Goal: Complete application form: Complete application form

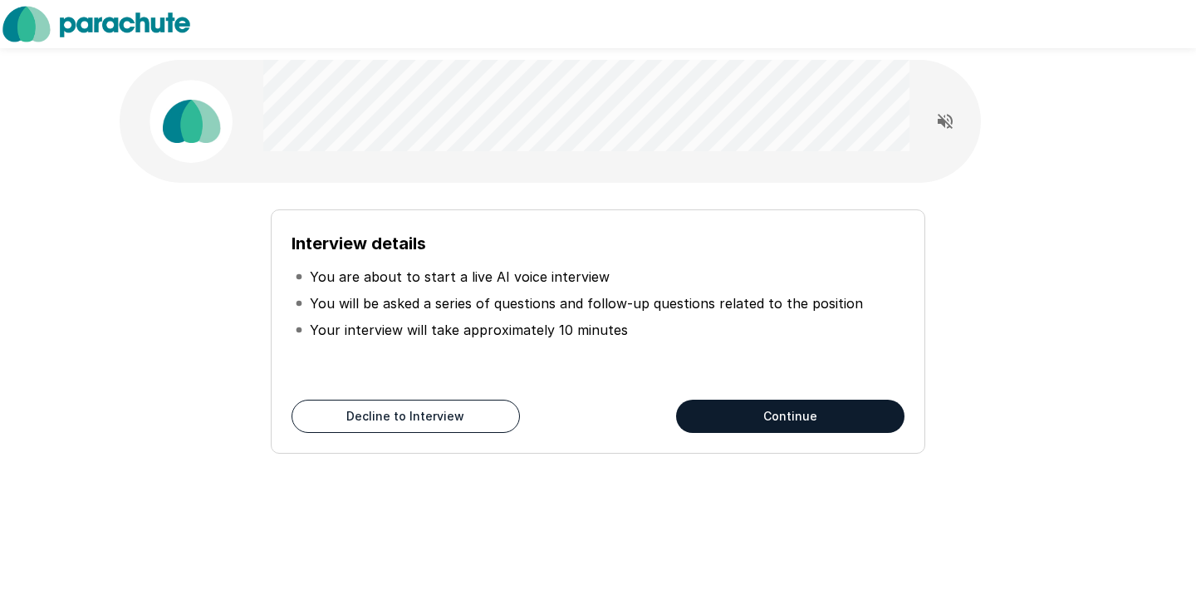
click at [718, 404] on button "Continue" at bounding box center [790, 415] width 228 height 33
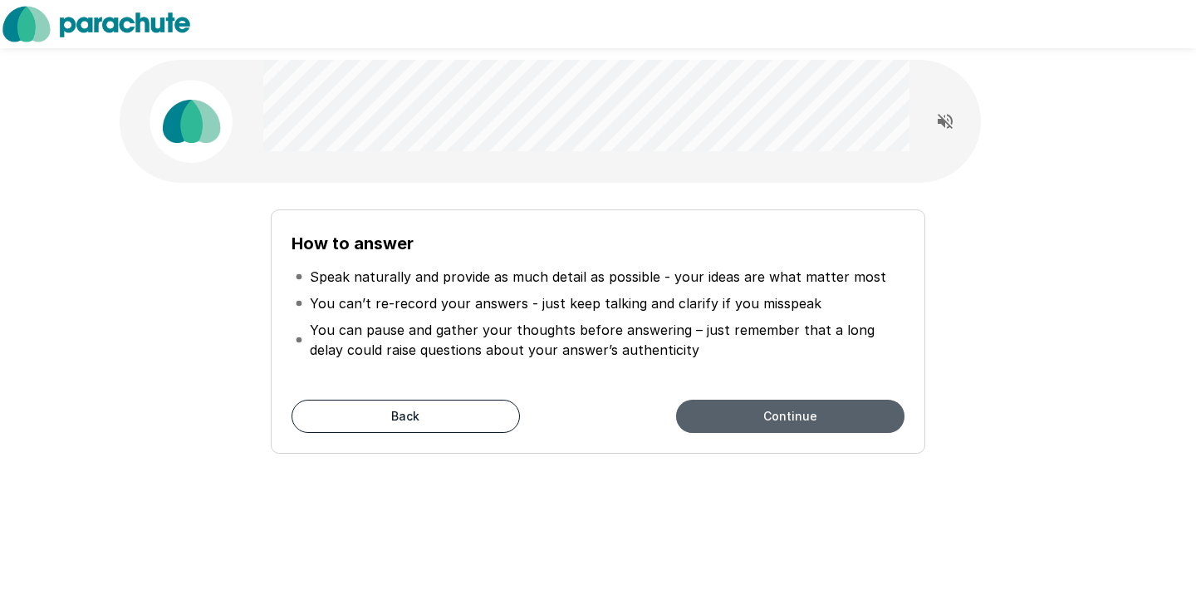
click at [746, 428] on button "Continue" at bounding box center [790, 415] width 228 height 33
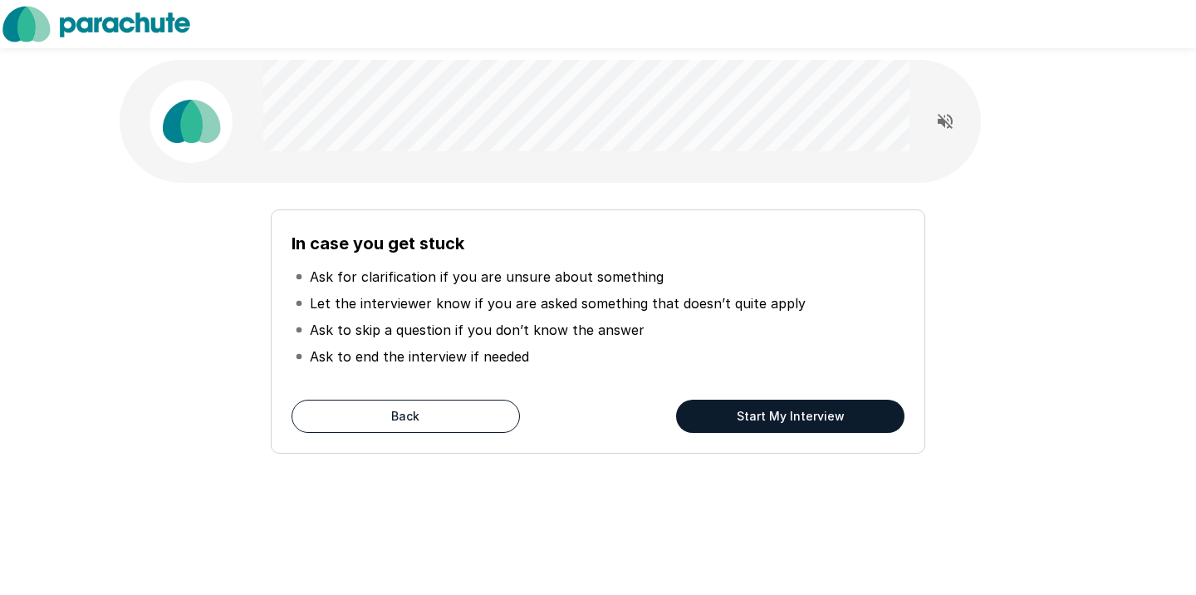
click at [720, 407] on button "Start My Interview" at bounding box center [790, 415] width 228 height 33
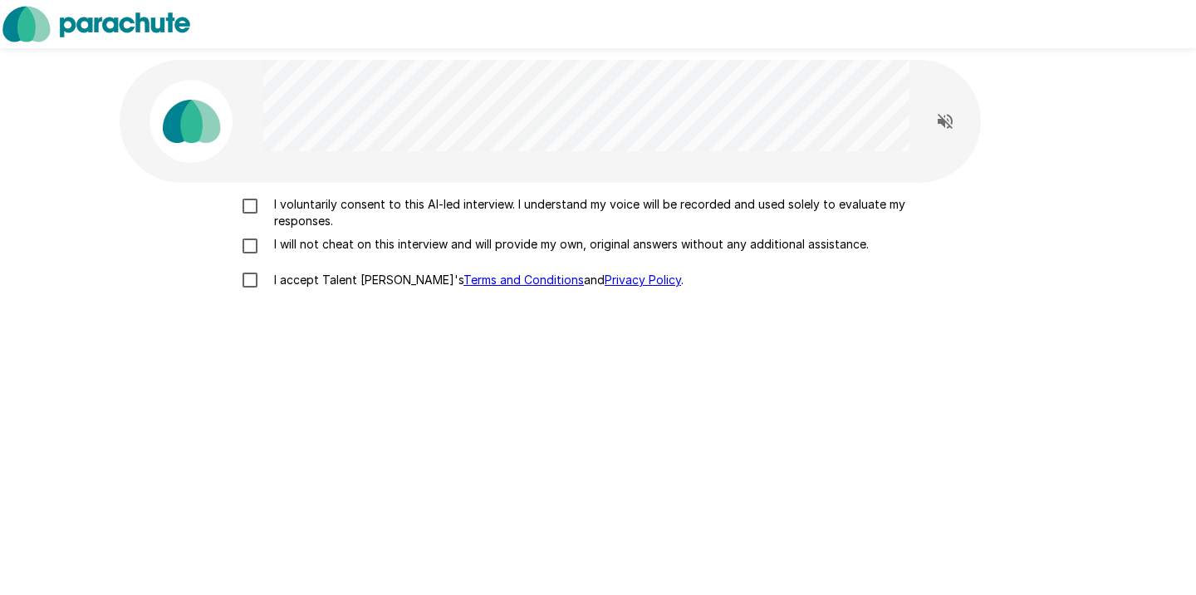
click at [302, 209] on p "I voluntarily consent to this AI-led interview. I understand my voice will be r…" at bounding box center [615, 212] width 696 height 33
click at [304, 243] on p "I will not cheat on this interview and will provide my own, original answers wi…" at bounding box center [567, 244] width 601 height 17
click at [306, 279] on p "I accept Talent Llama's Terms and Conditions and Privacy Policy ." at bounding box center [475, 280] width 416 height 17
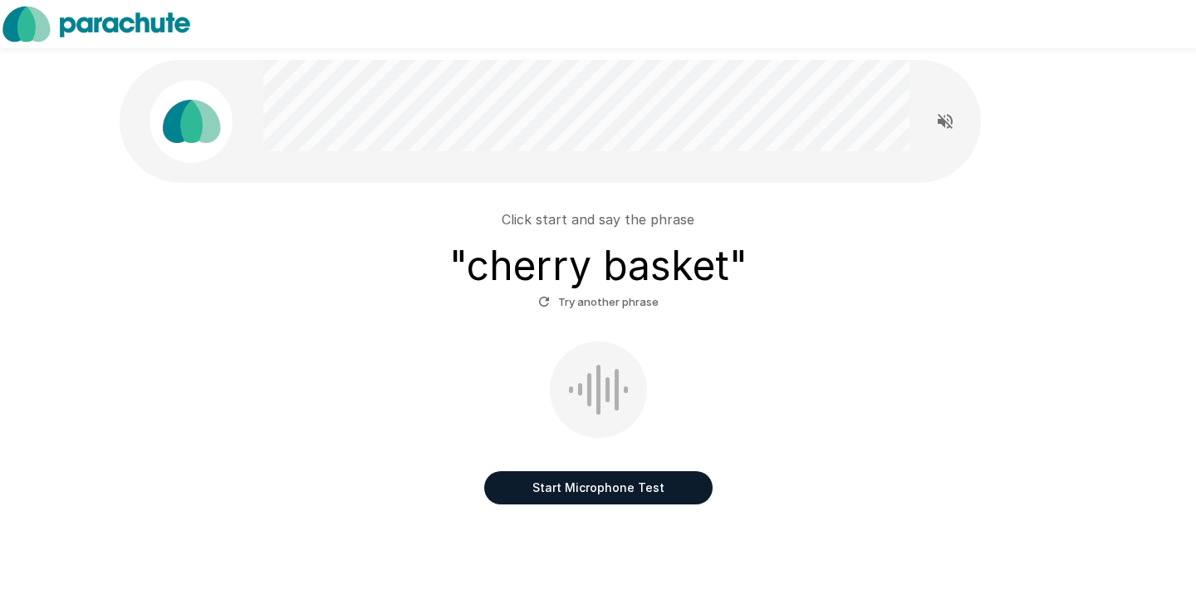
click at [580, 480] on button "Start Microphone Test" at bounding box center [598, 487] width 228 height 33
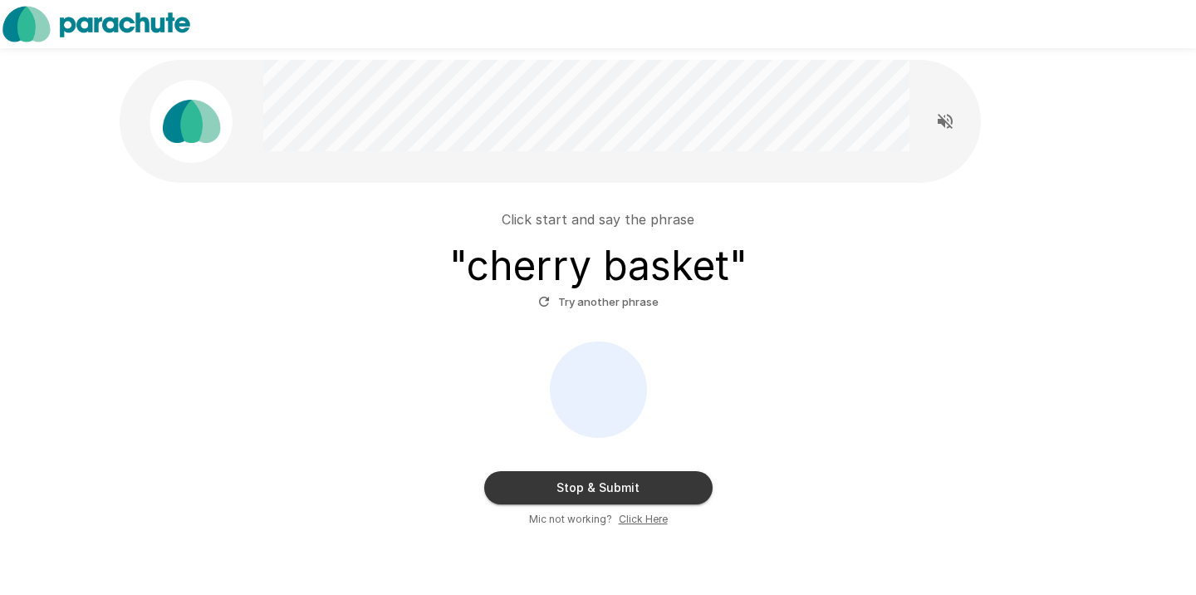
click at [580, 480] on button "Stop & Submit" at bounding box center [598, 487] width 228 height 33
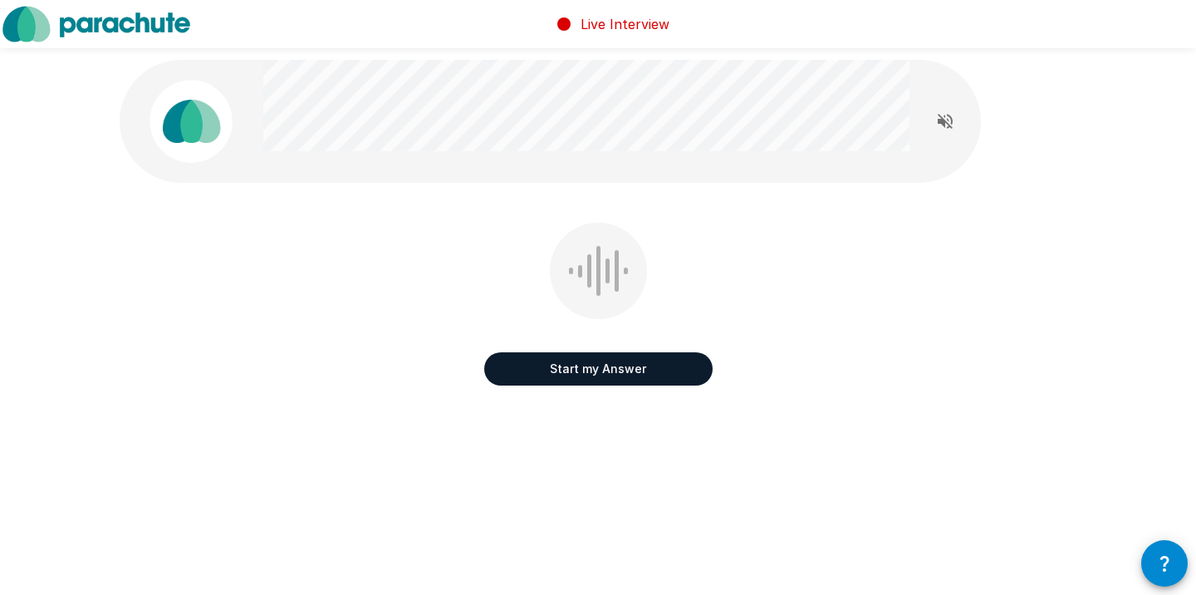
click at [601, 375] on button "Start my Answer" at bounding box center [598, 368] width 228 height 33
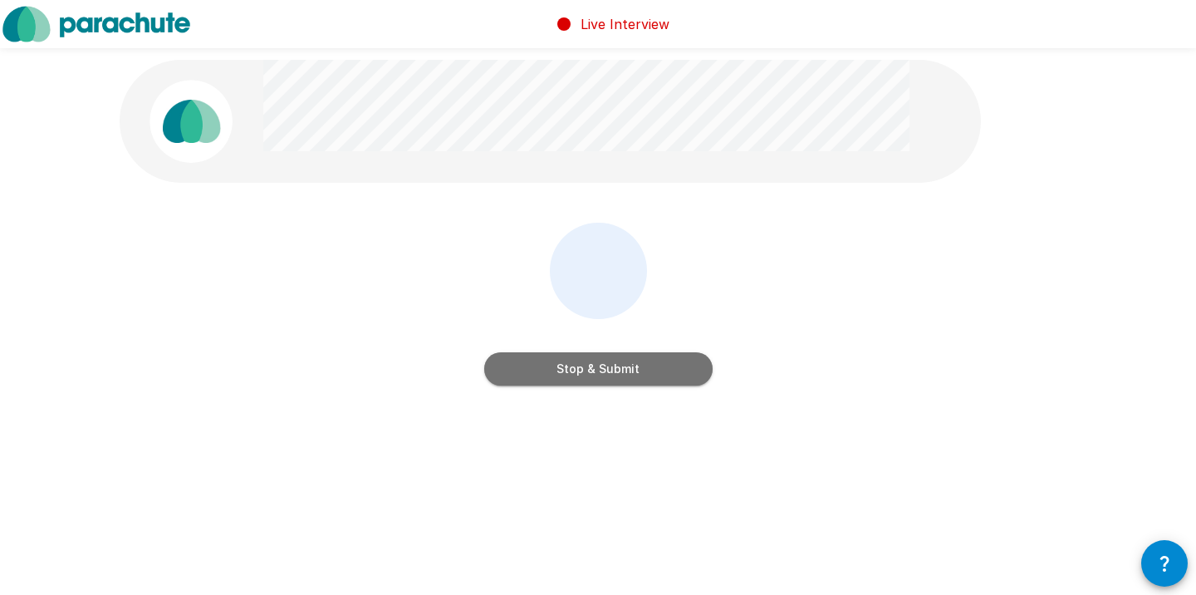
click at [601, 375] on button "Stop & Submit" at bounding box center [598, 368] width 228 height 33
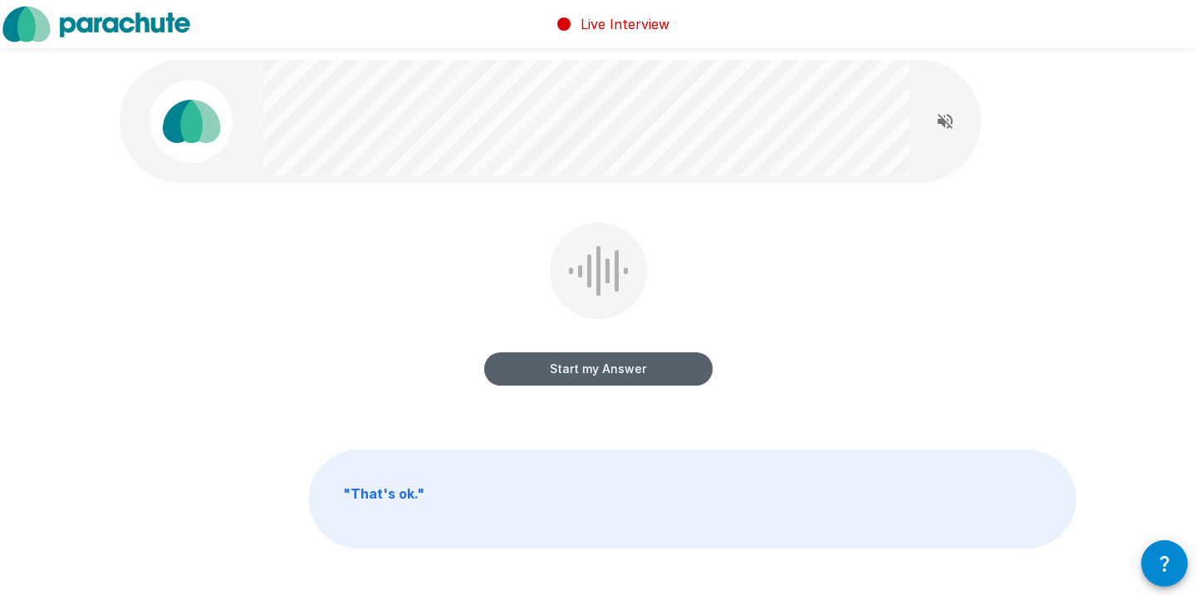
click at [601, 375] on button "Start my Answer" at bounding box center [598, 368] width 228 height 33
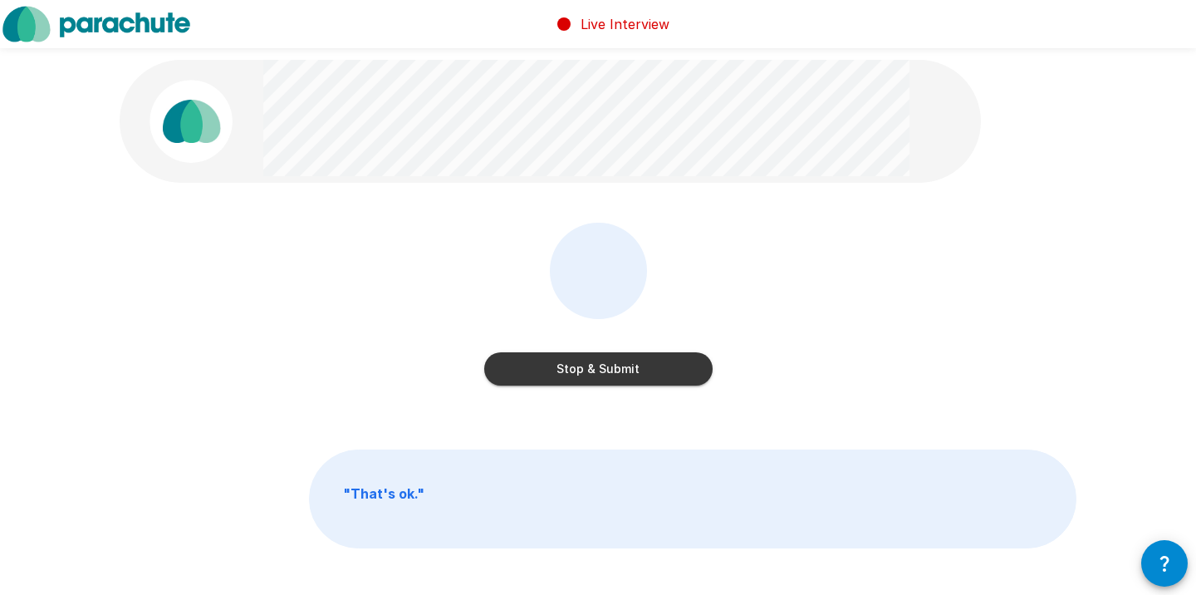
click at [601, 374] on button "Stop & Submit" at bounding box center [598, 368] width 228 height 33
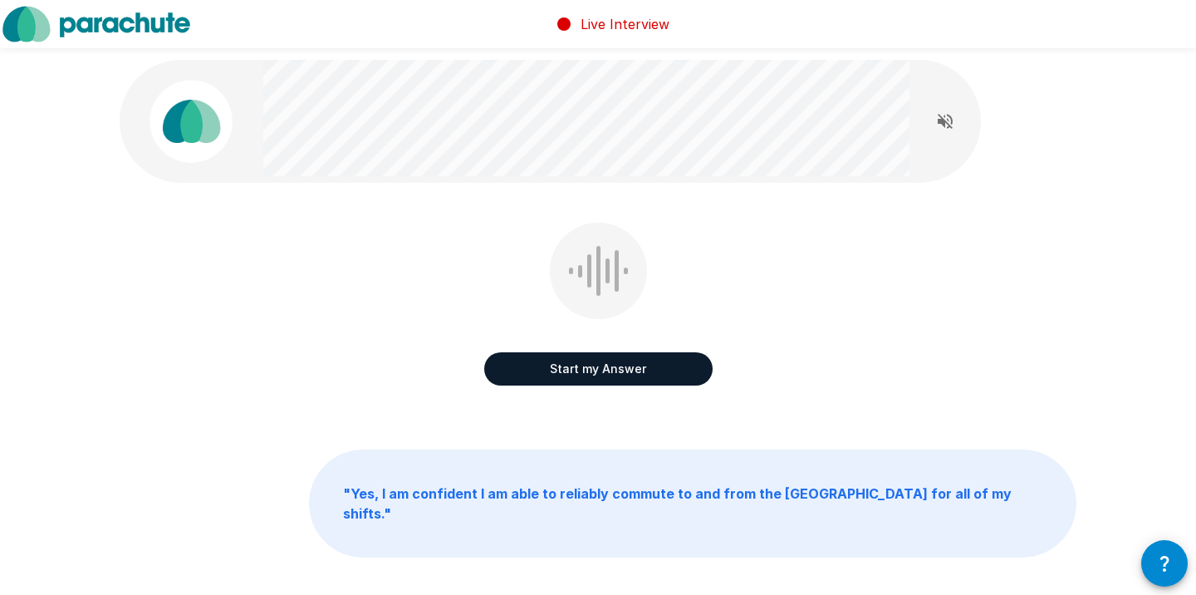
click at [601, 374] on button "Start my Answer" at bounding box center [598, 368] width 228 height 33
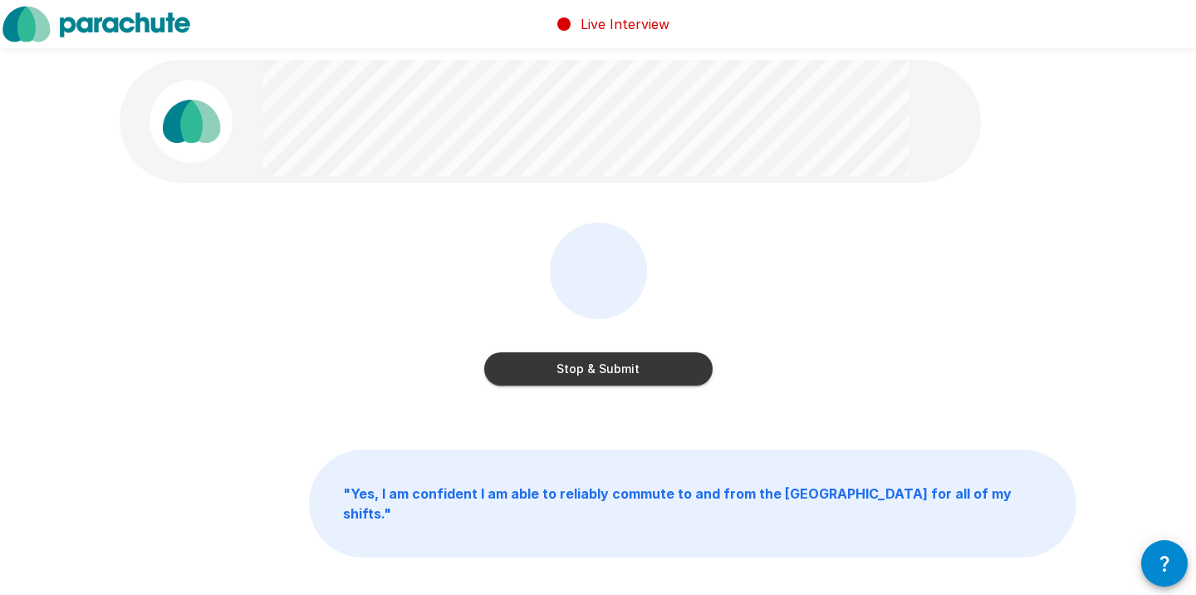
click at [601, 374] on button "Stop & Submit" at bounding box center [598, 368] width 228 height 33
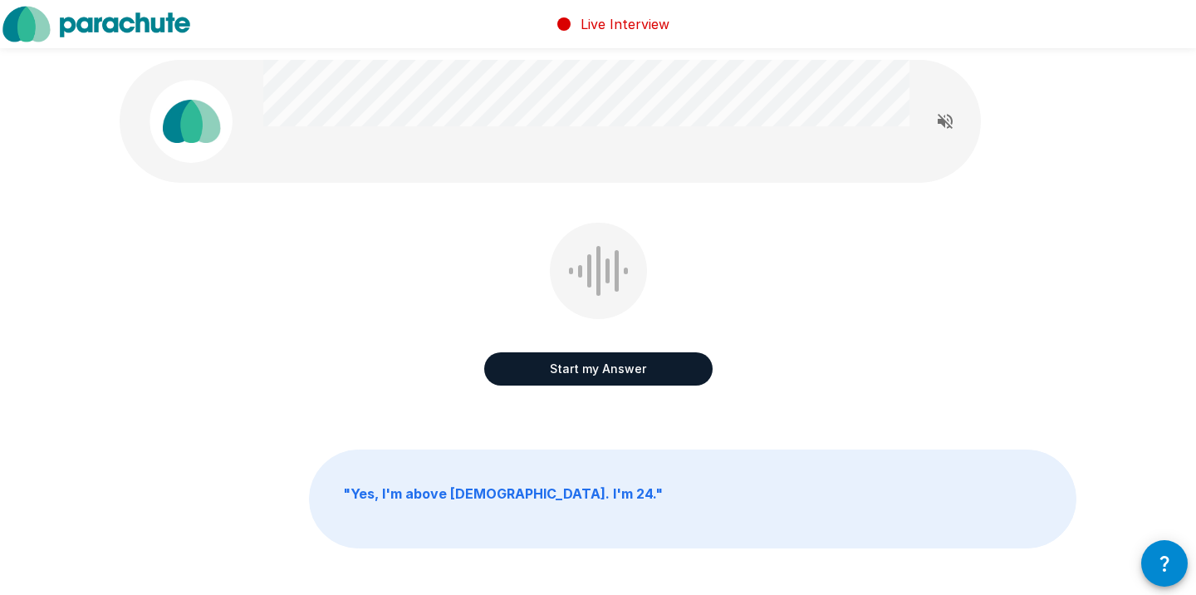
click at [601, 374] on button "Start my Answer" at bounding box center [598, 368] width 228 height 33
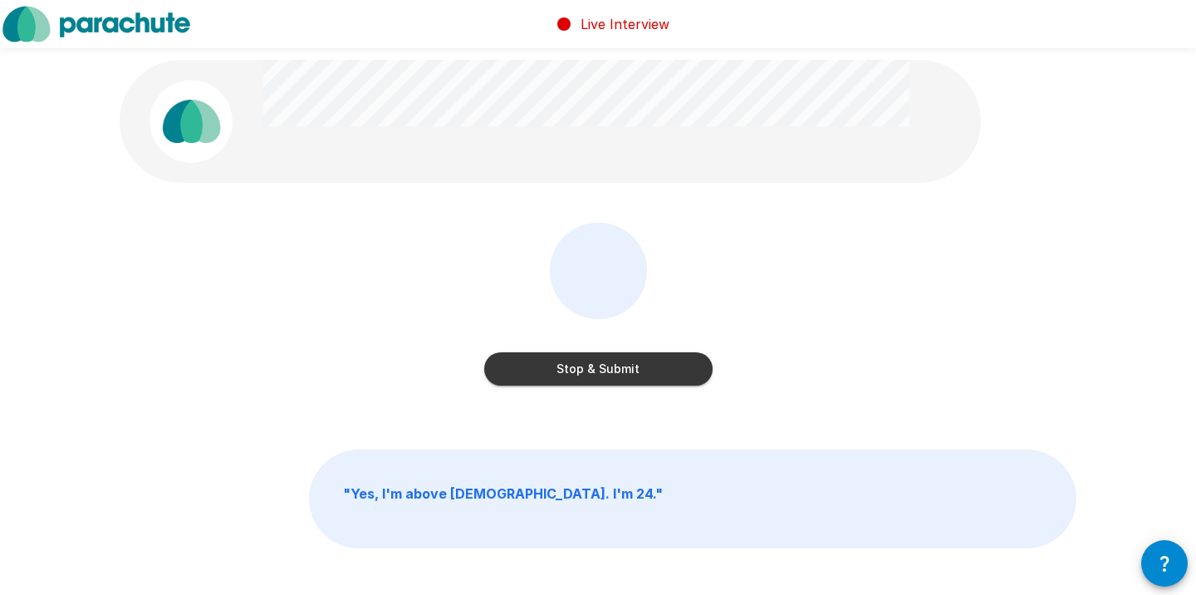
click at [601, 374] on button "Stop & Submit" at bounding box center [598, 368] width 228 height 33
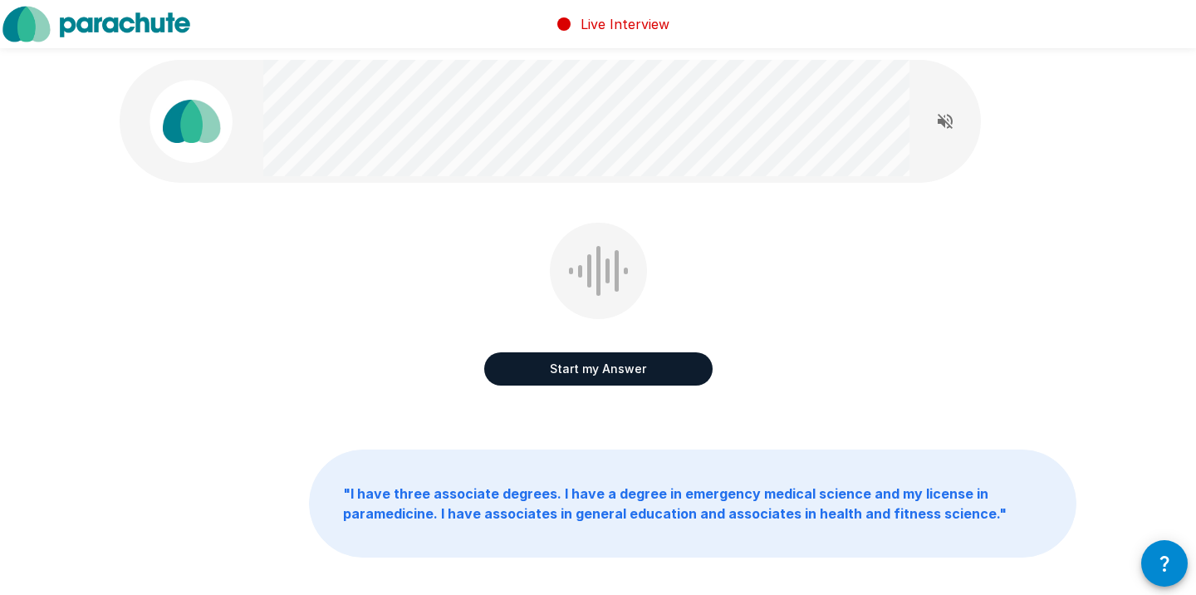
click at [601, 374] on button "Start my Answer" at bounding box center [598, 368] width 228 height 33
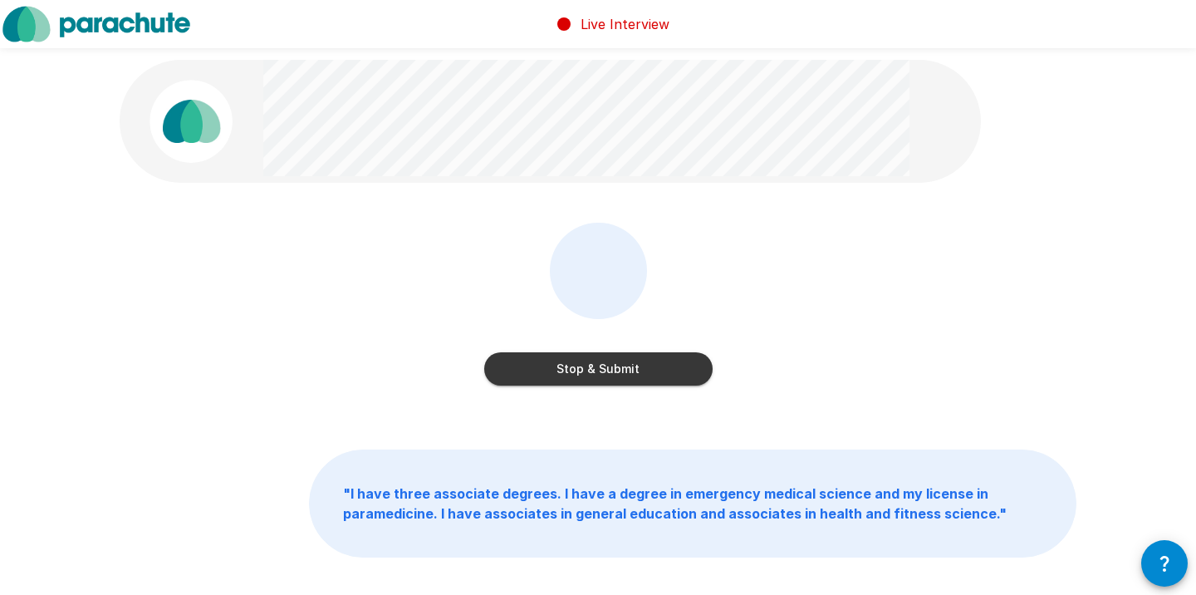
click at [601, 374] on button "Stop & Submit" at bounding box center [598, 368] width 228 height 33
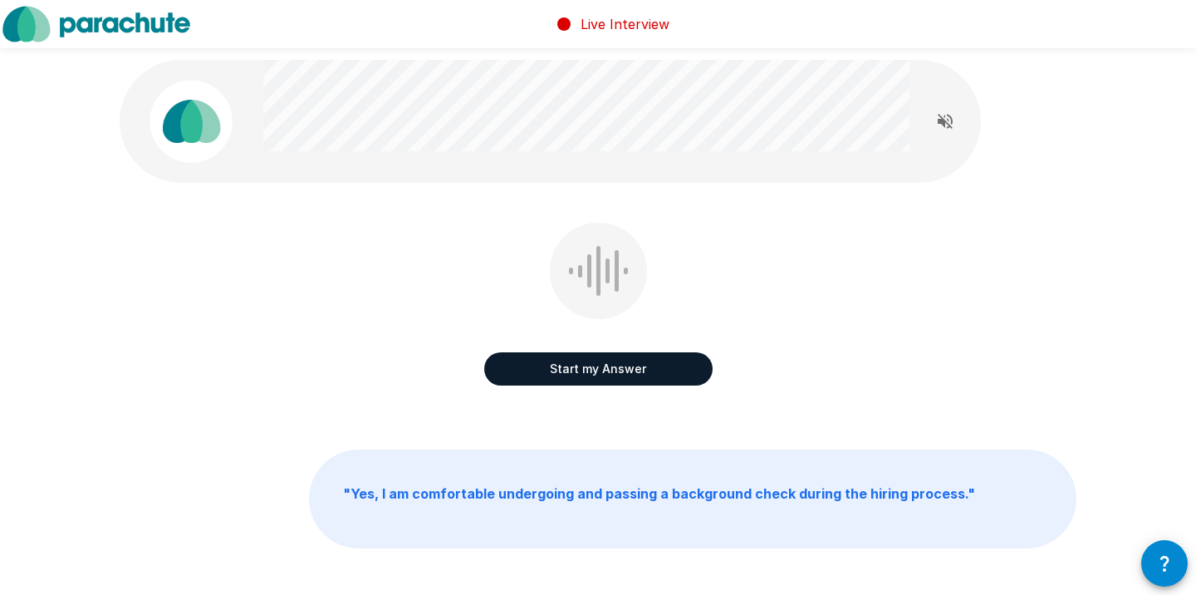
click at [601, 374] on button "Start my Answer" at bounding box center [598, 368] width 228 height 33
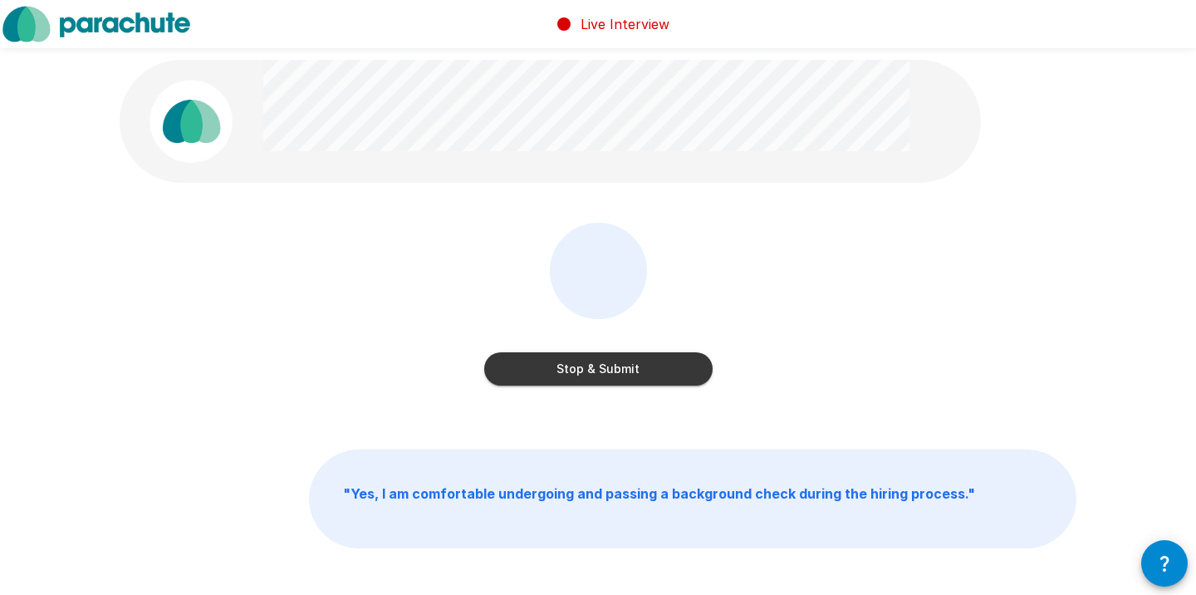
click at [601, 374] on button "Stop & Submit" at bounding box center [598, 368] width 228 height 33
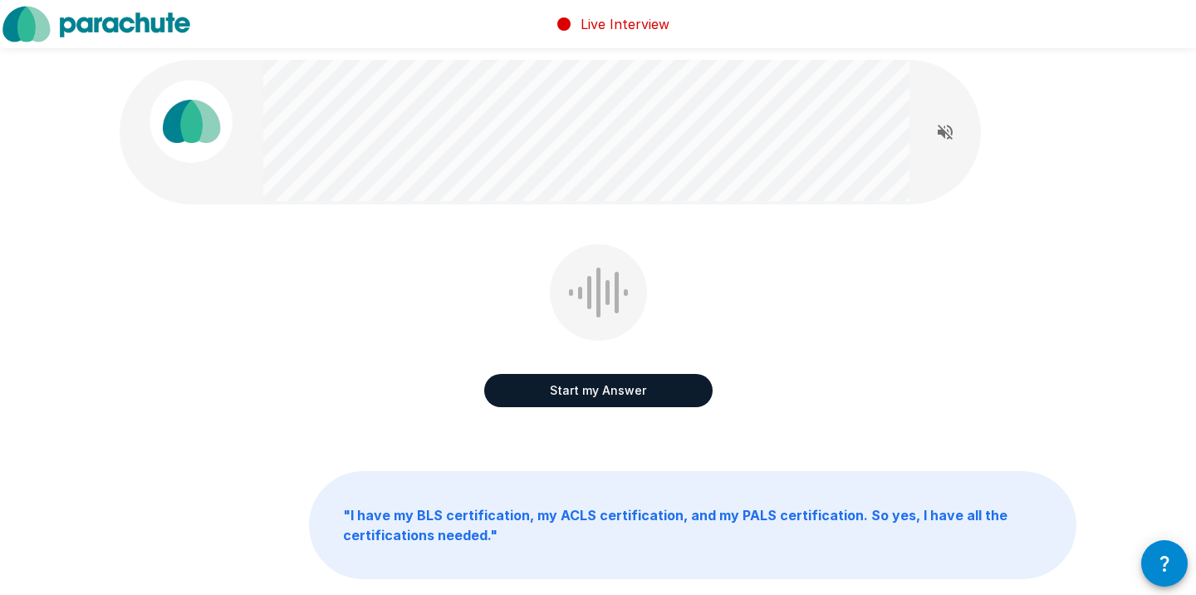
click at [634, 381] on button "Start my Answer" at bounding box center [598, 390] width 228 height 33
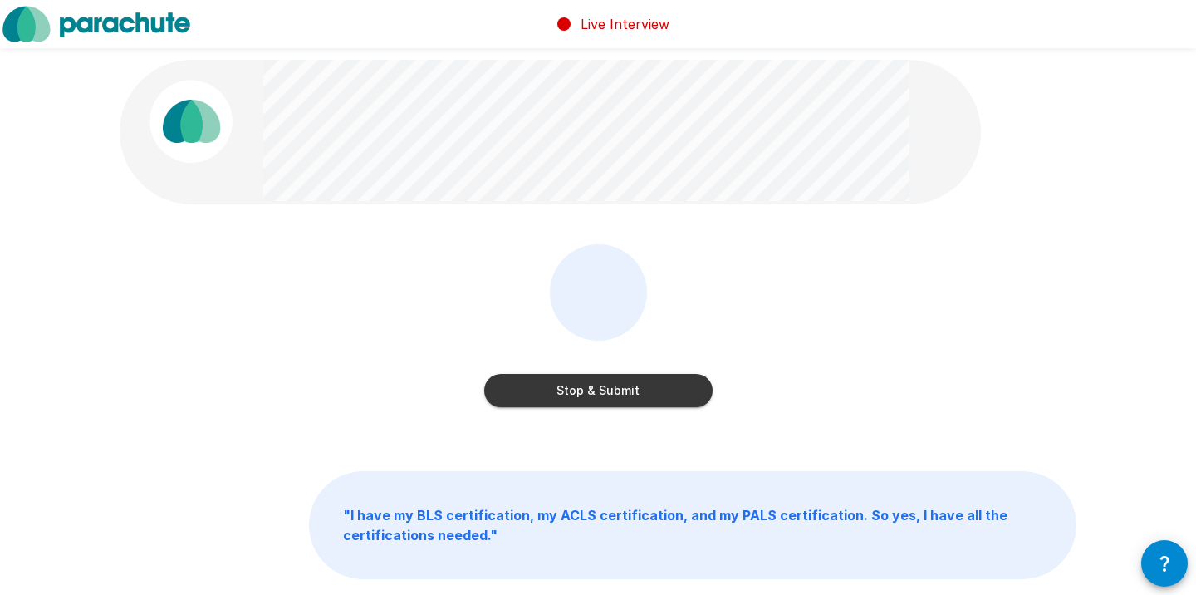
click at [613, 389] on button "Stop & Submit" at bounding box center [598, 390] width 228 height 33
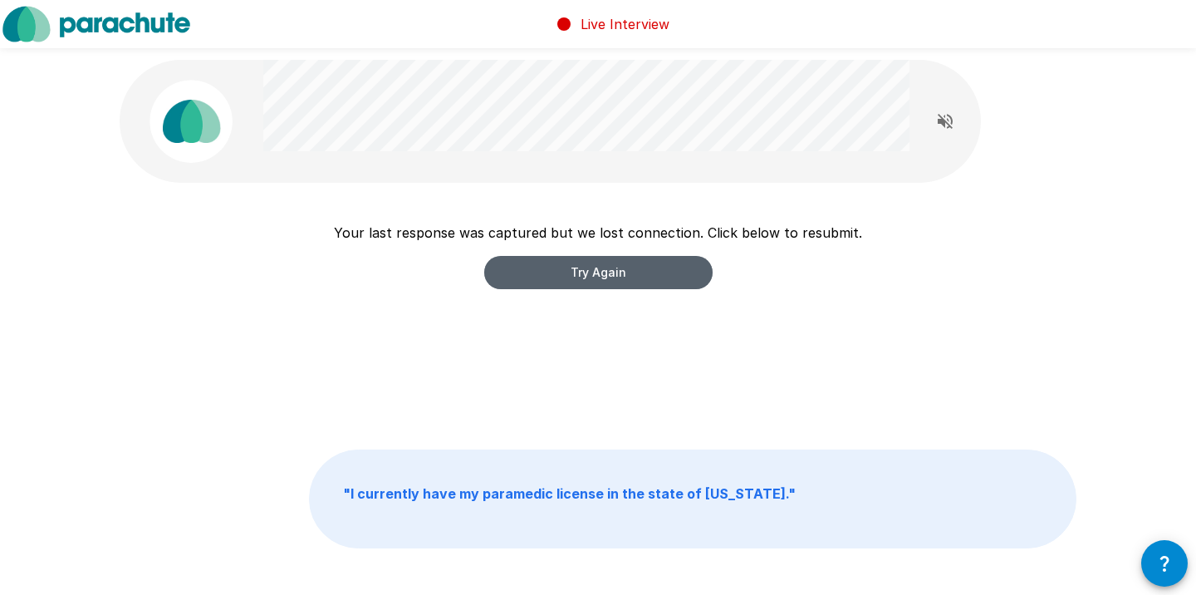
click at [606, 274] on button "Try Again" at bounding box center [598, 272] width 228 height 33
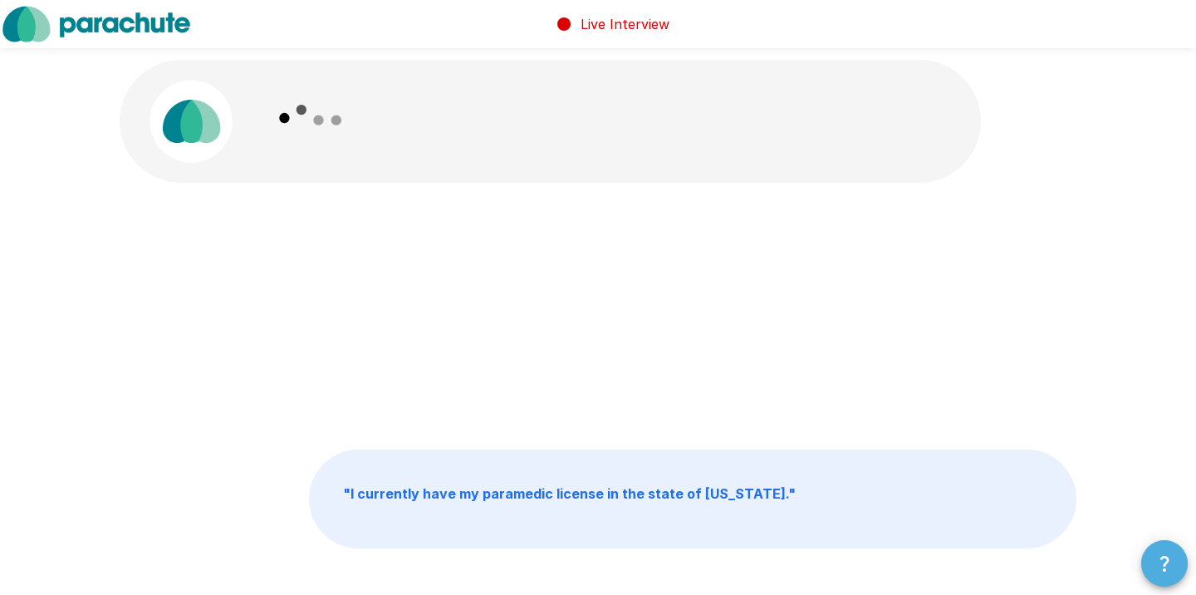
click at [1154, 563] on icon "button" at bounding box center [1164, 563] width 20 height 20
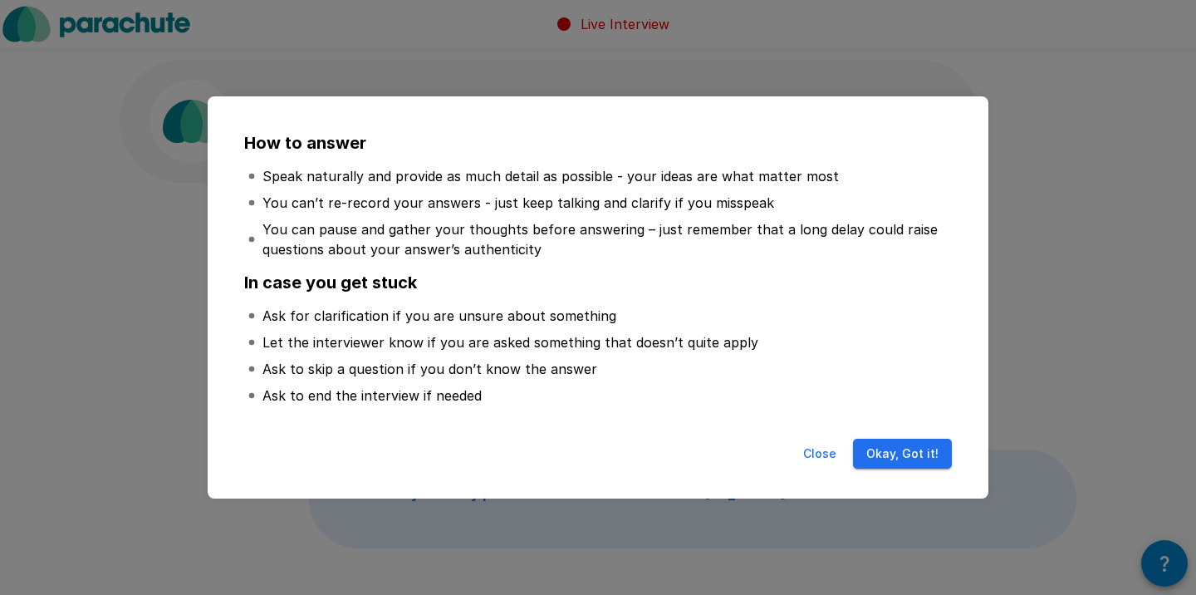
click at [917, 453] on button "Okay, Got it!" at bounding box center [902, 453] width 99 height 31
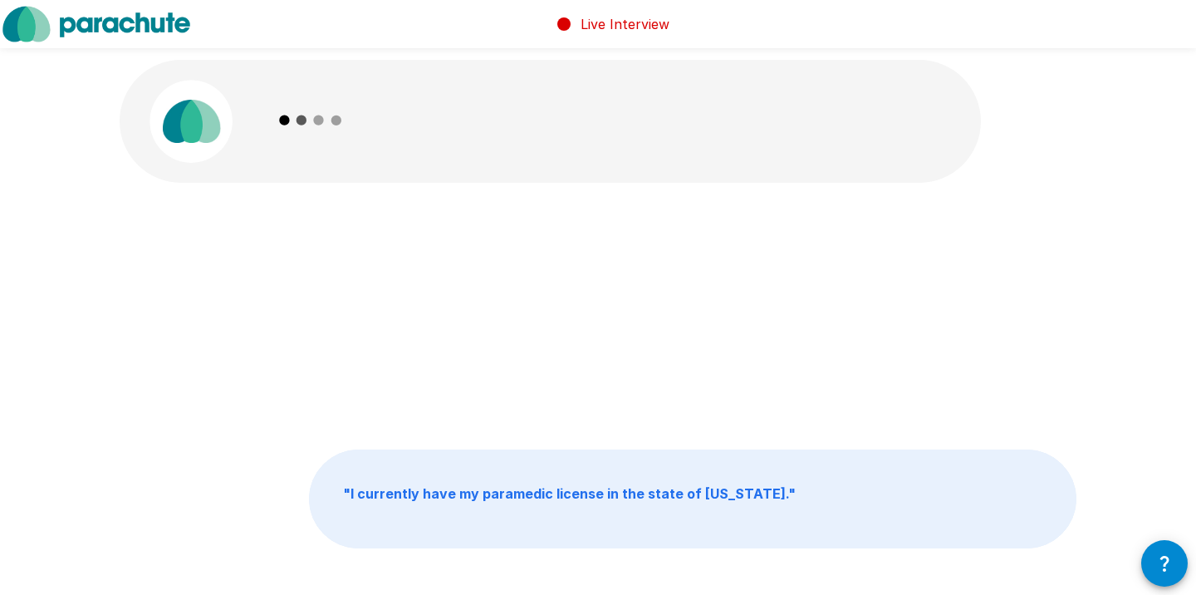
click at [579, 210] on div "" I currently have my paramedic license in the state of North Carolina. " " I c…" at bounding box center [598, 340] width 996 height 681
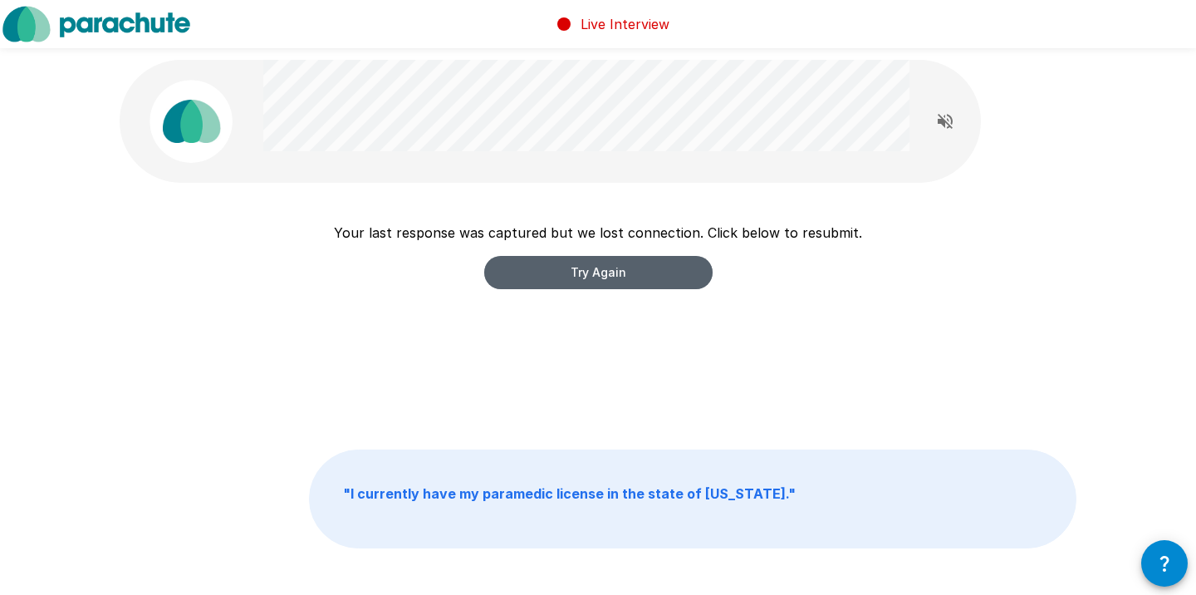
click at [596, 269] on button "Try Again" at bounding box center [598, 272] width 228 height 33
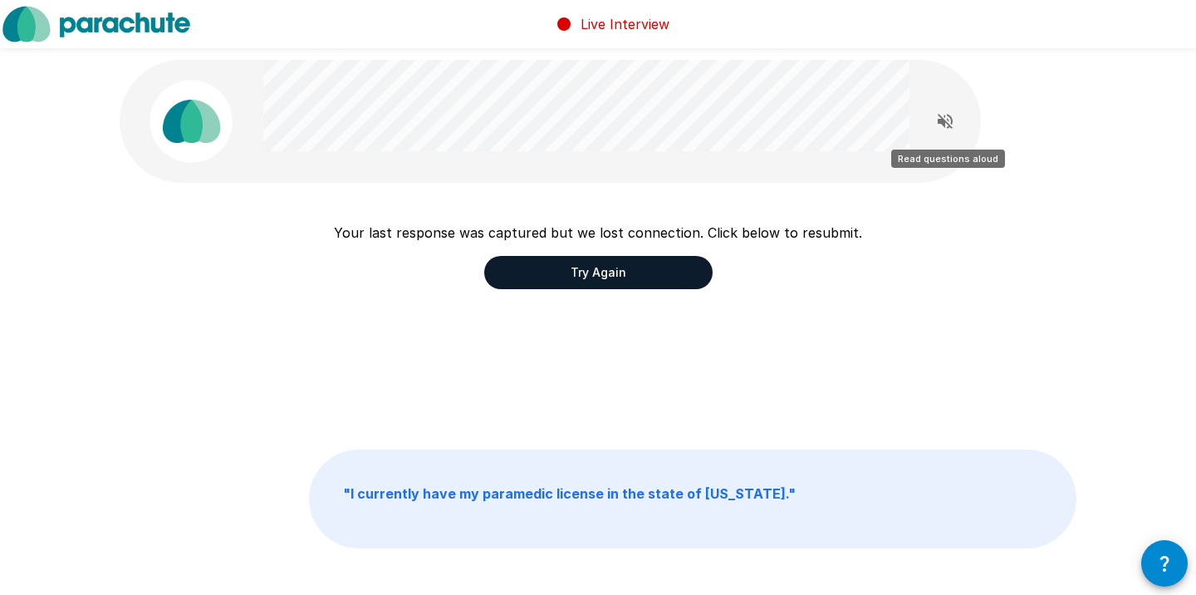
click at [942, 125] on icon "Read questions aloud" at bounding box center [944, 121] width 15 height 15
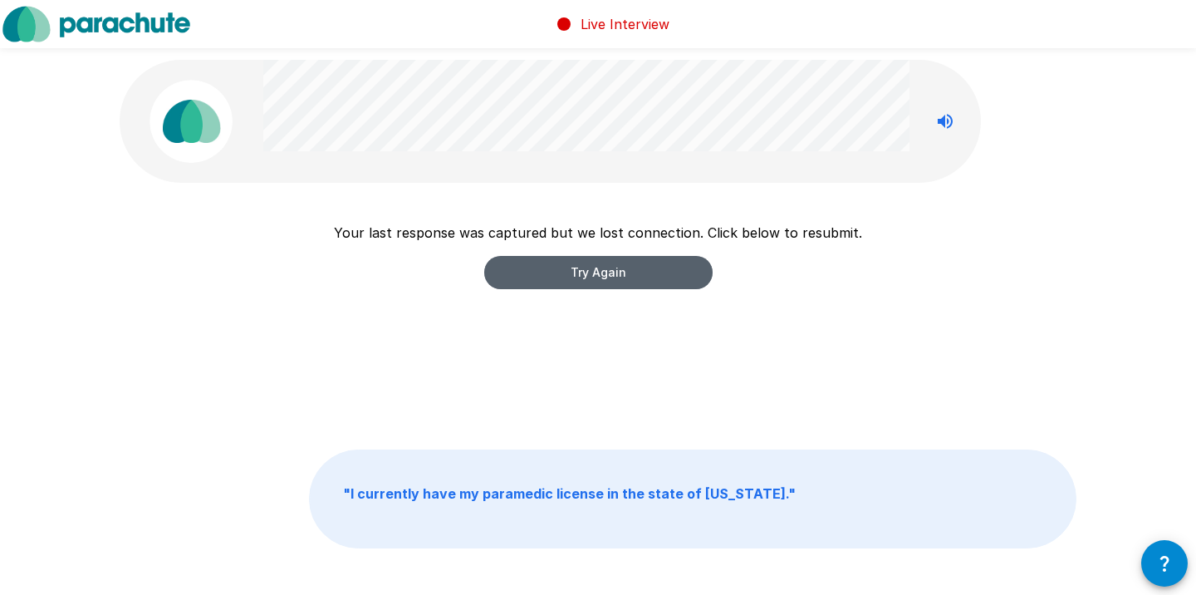
click at [595, 275] on button "Try Again" at bounding box center [598, 272] width 228 height 33
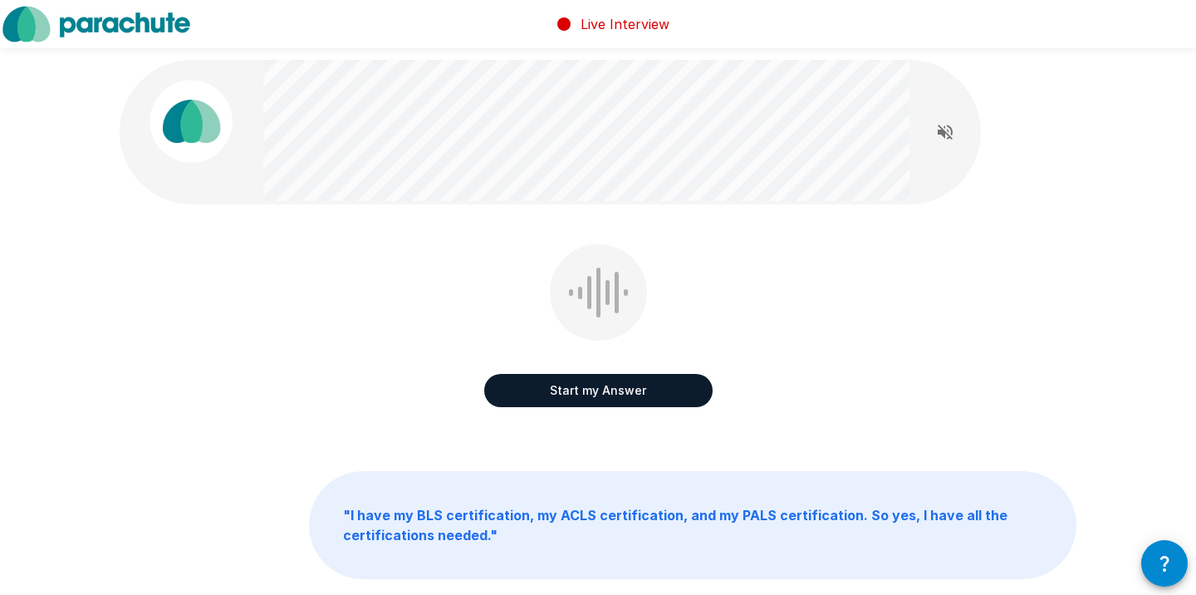
click at [590, 391] on button "Start my Answer" at bounding box center [598, 390] width 228 height 33
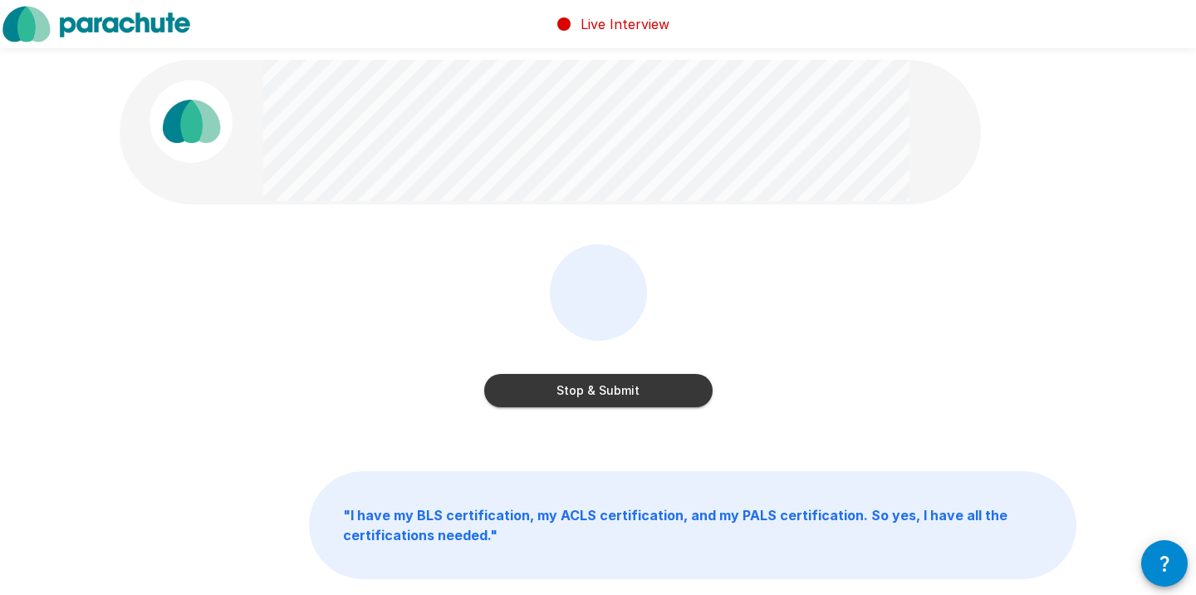
click at [590, 391] on button "Stop & Submit" at bounding box center [598, 390] width 228 height 33
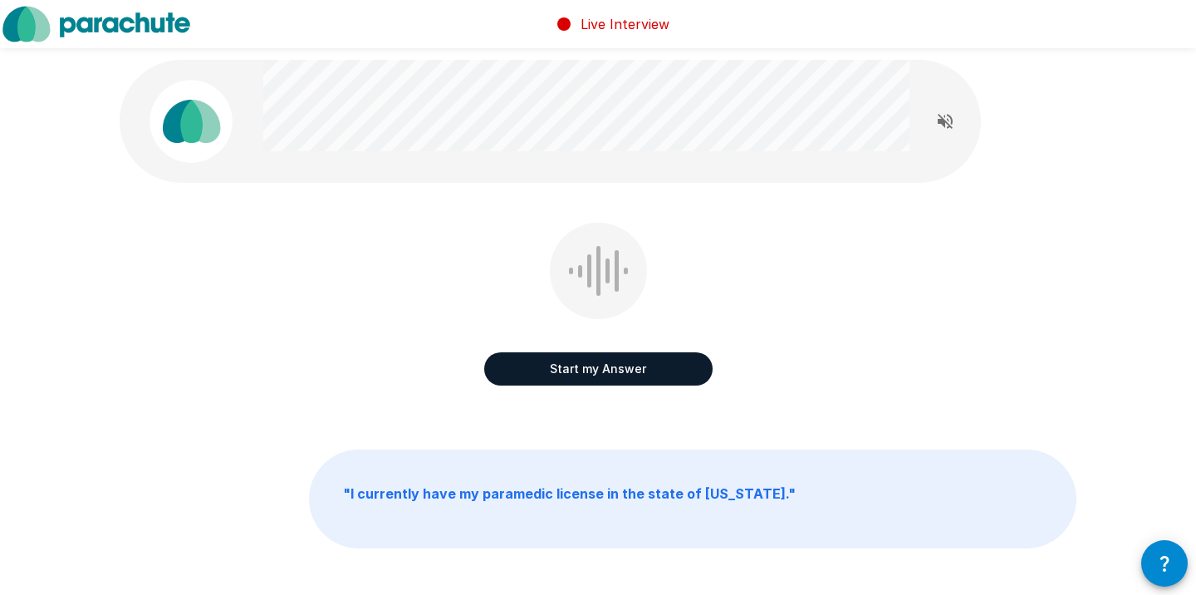
click at [578, 374] on button "Start my Answer" at bounding box center [598, 368] width 228 height 33
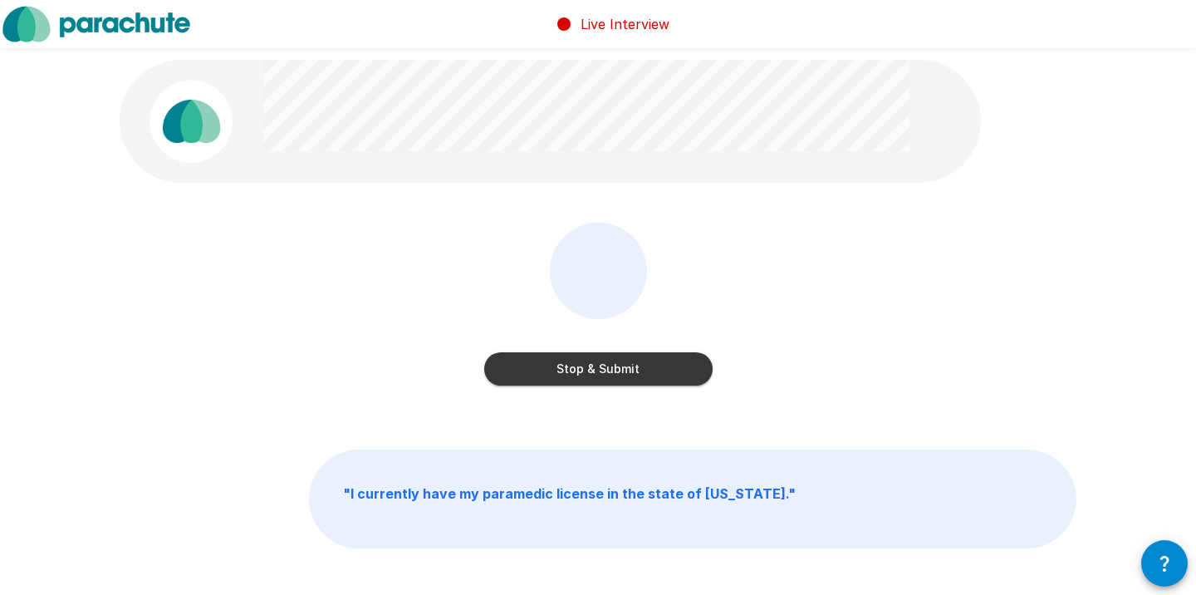
click at [578, 374] on button "Stop & Submit" at bounding box center [598, 368] width 228 height 33
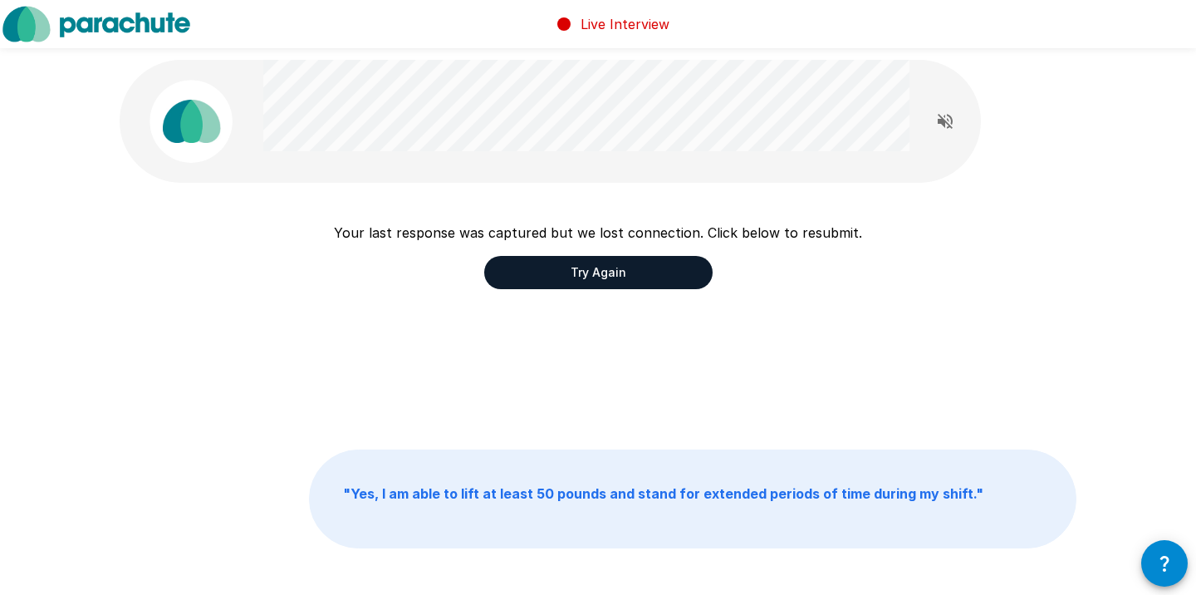
click at [618, 270] on button "Try Again" at bounding box center [598, 272] width 228 height 33
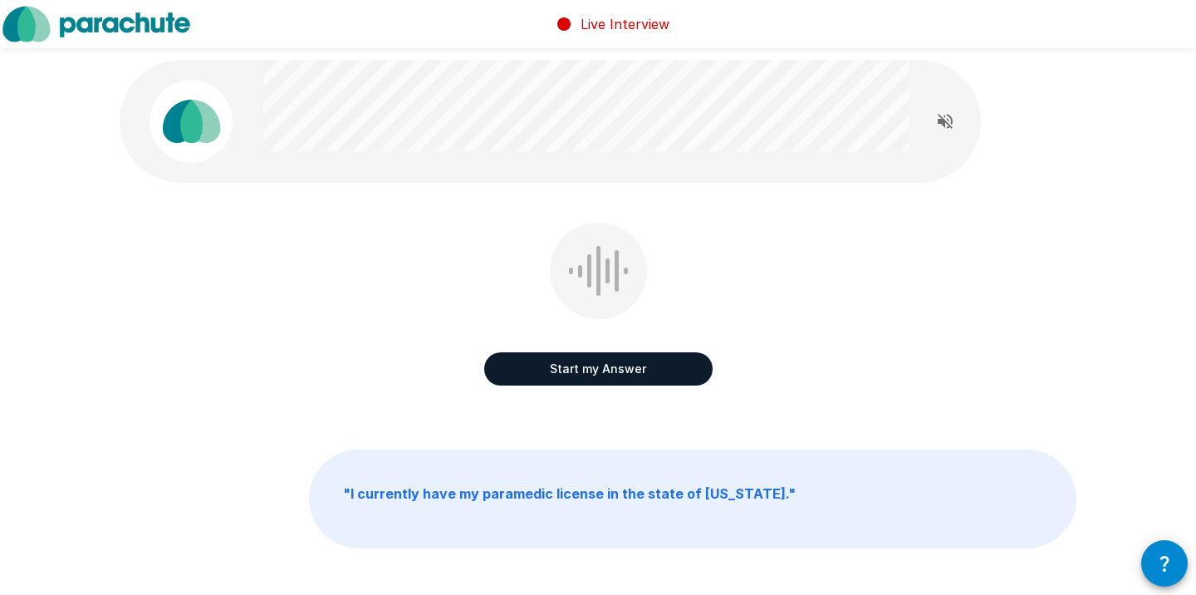
click at [552, 365] on button "Start my Answer" at bounding box center [598, 368] width 228 height 33
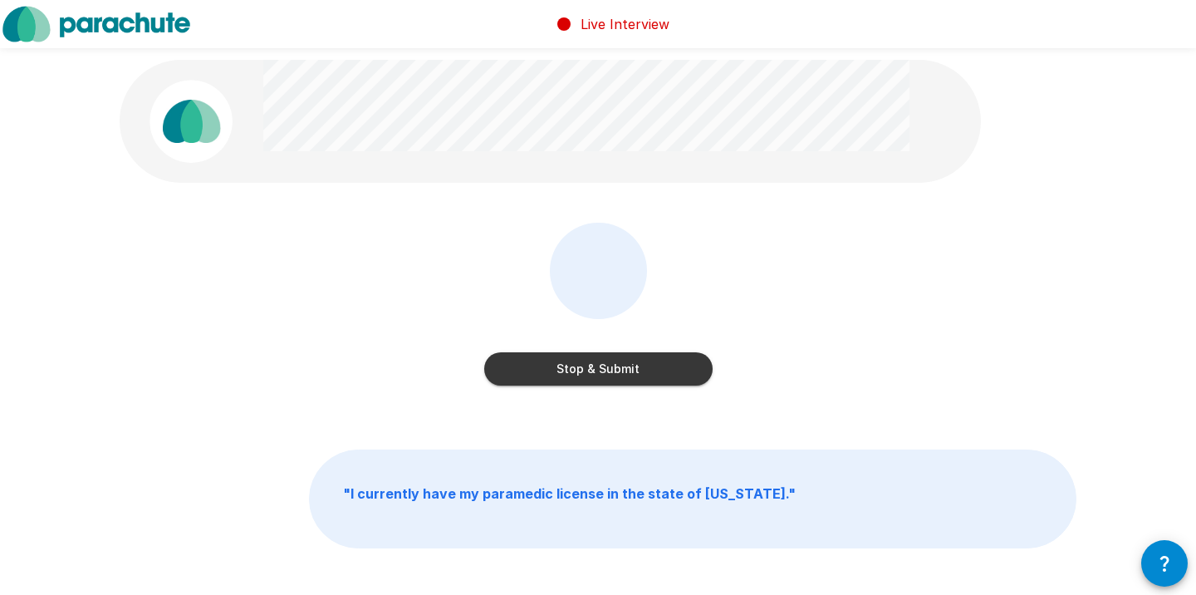
click at [566, 366] on button "Stop & Submit" at bounding box center [598, 368] width 228 height 33
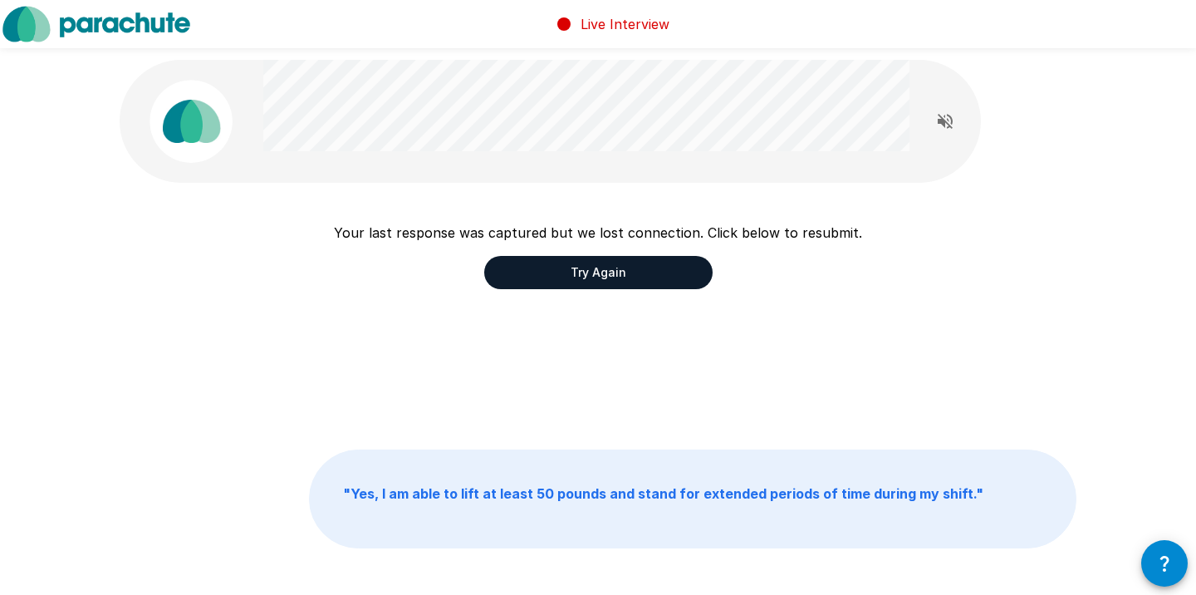
click at [590, 283] on button "Try Again" at bounding box center [598, 272] width 228 height 33
click at [593, 280] on button "Try Again" at bounding box center [598, 272] width 228 height 33
click at [592, 280] on button "Try Again" at bounding box center [598, 272] width 228 height 33
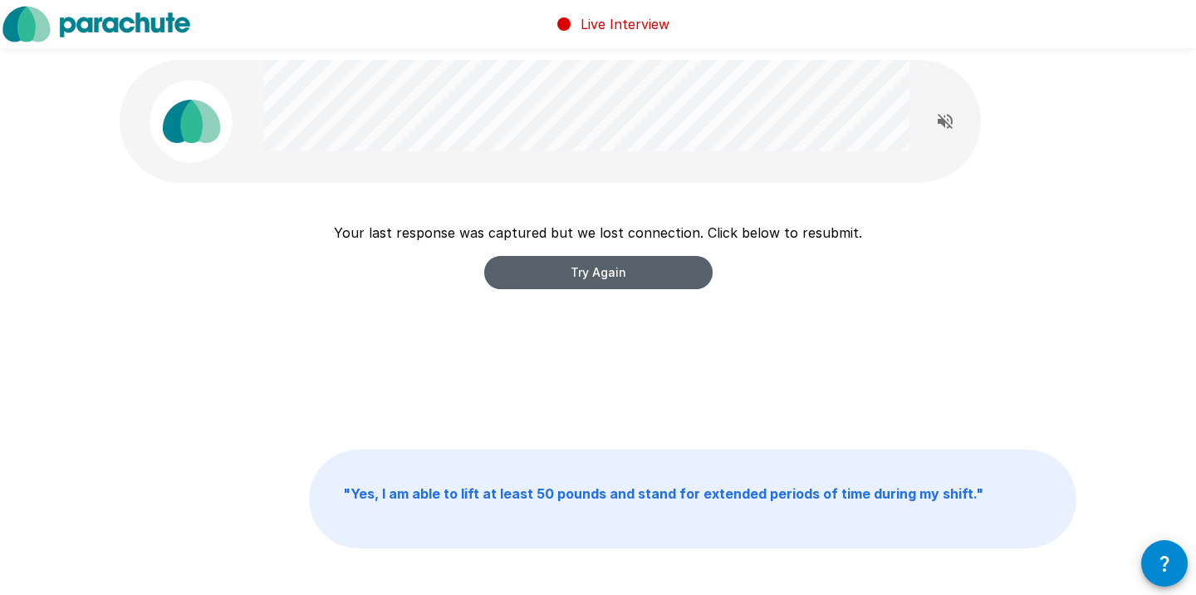
click at [592, 280] on button "Try Again" at bounding box center [598, 272] width 228 height 33
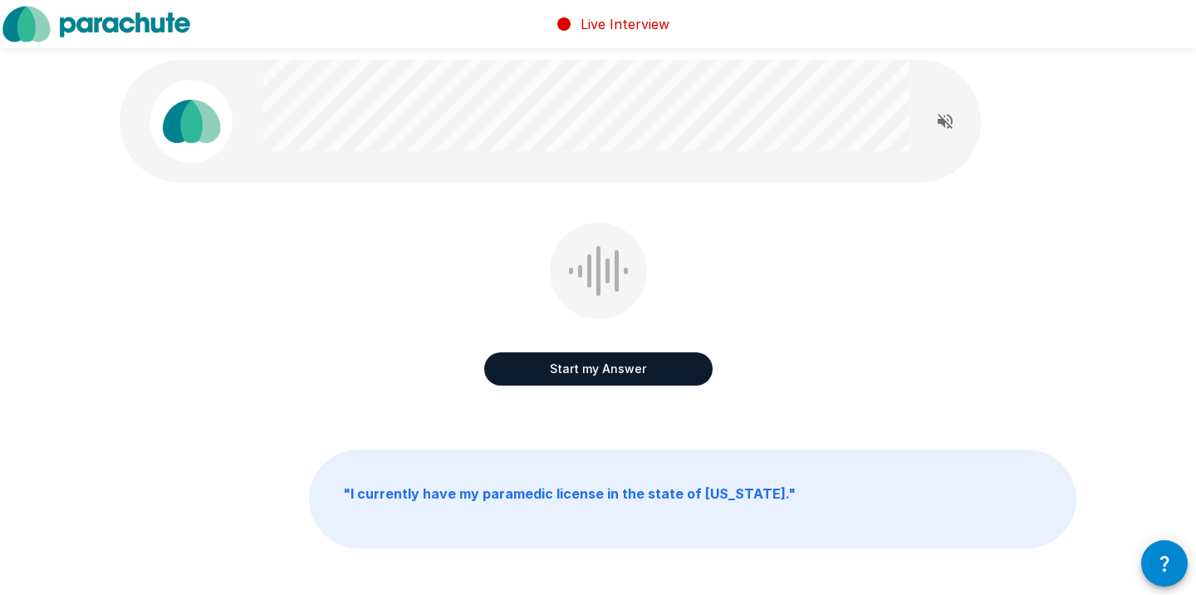
click at [575, 362] on button "Start my Answer" at bounding box center [598, 368] width 228 height 33
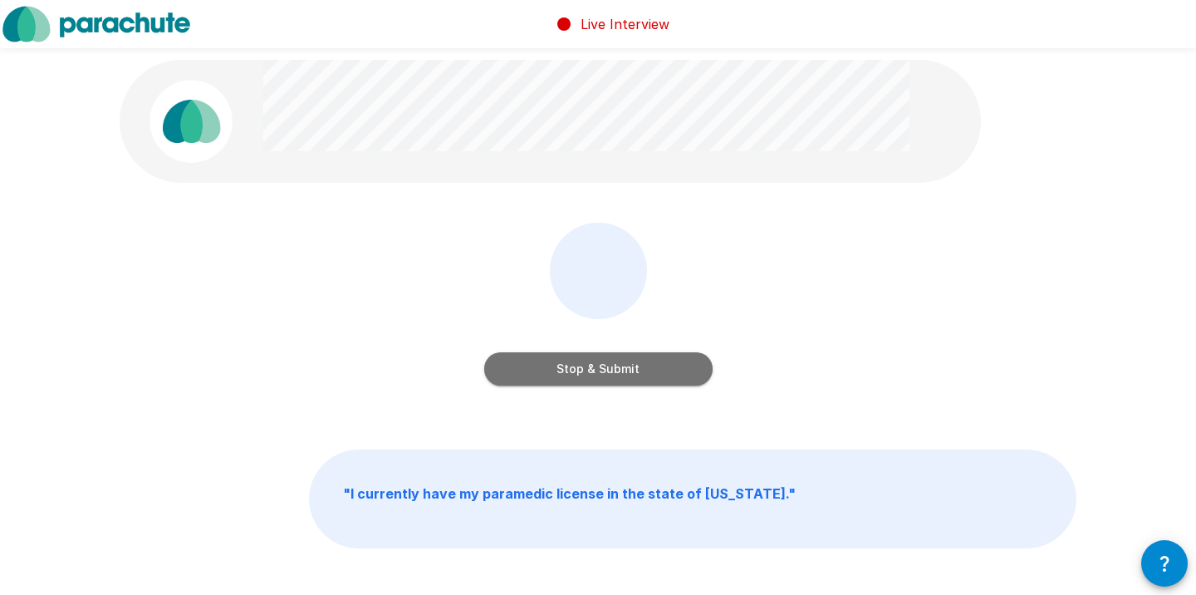
click at [575, 362] on button "Stop & Submit" at bounding box center [598, 368] width 228 height 33
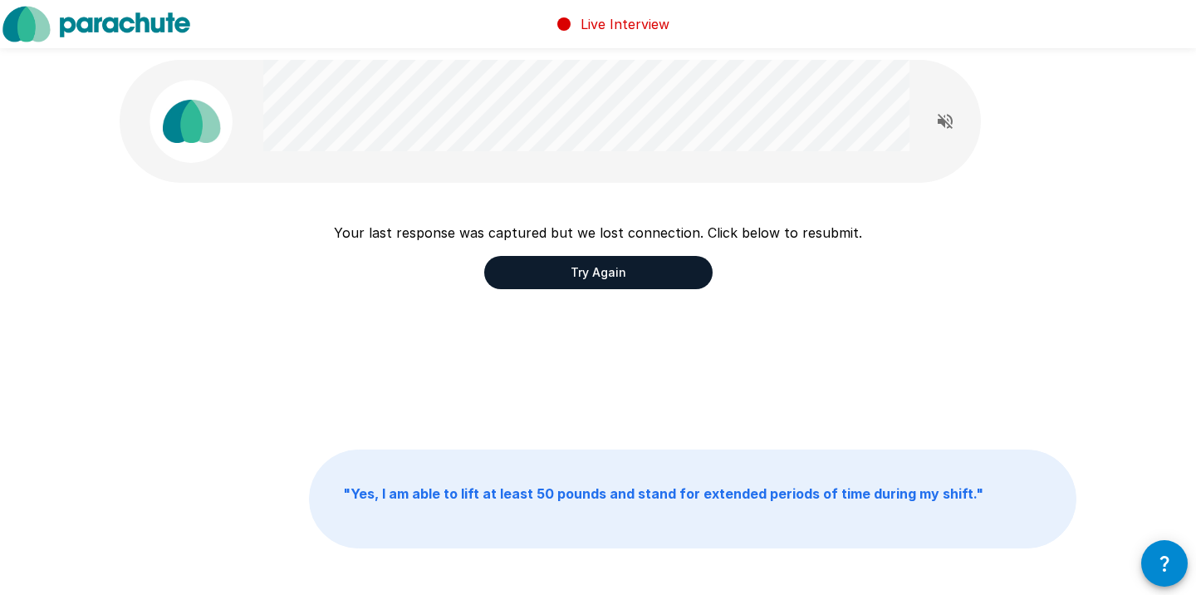
click at [607, 273] on button "Try Again" at bounding box center [598, 272] width 228 height 33
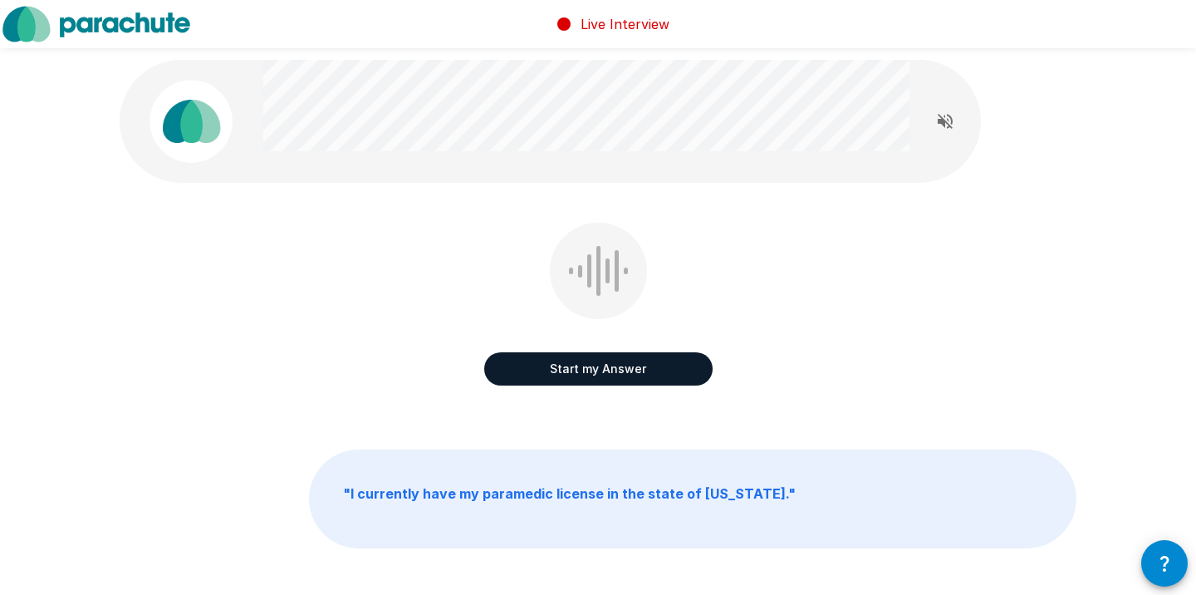
click at [592, 365] on button "Start my Answer" at bounding box center [598, 368] width 228 height 33
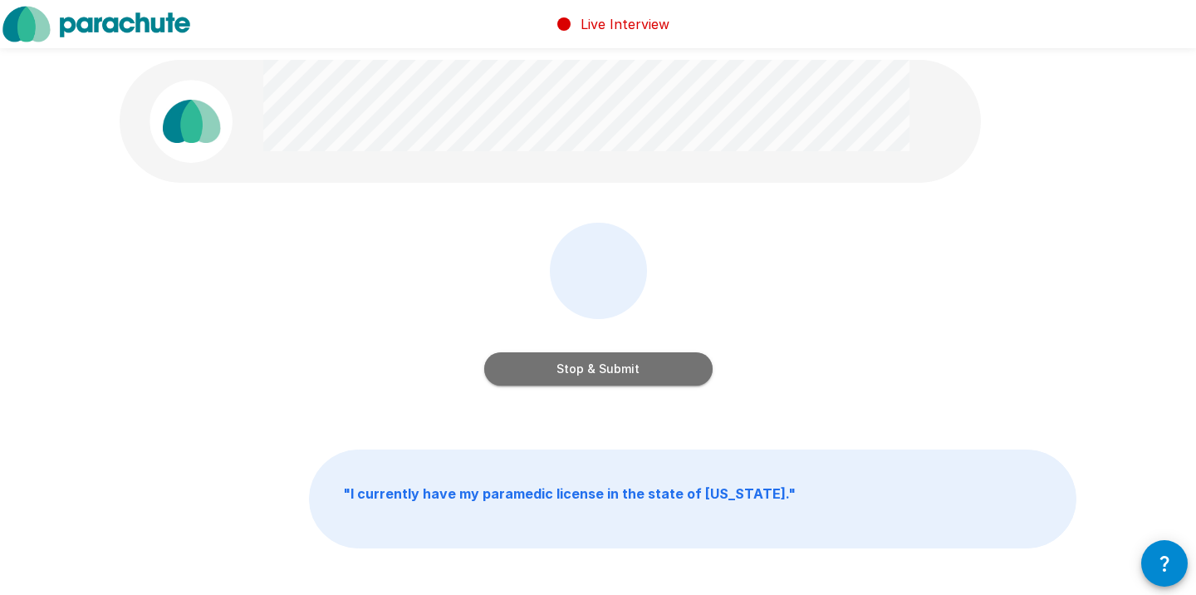
click at [592, 365] on button "Stop & Submit" at bounding box center [598, 368] width 228 height 33
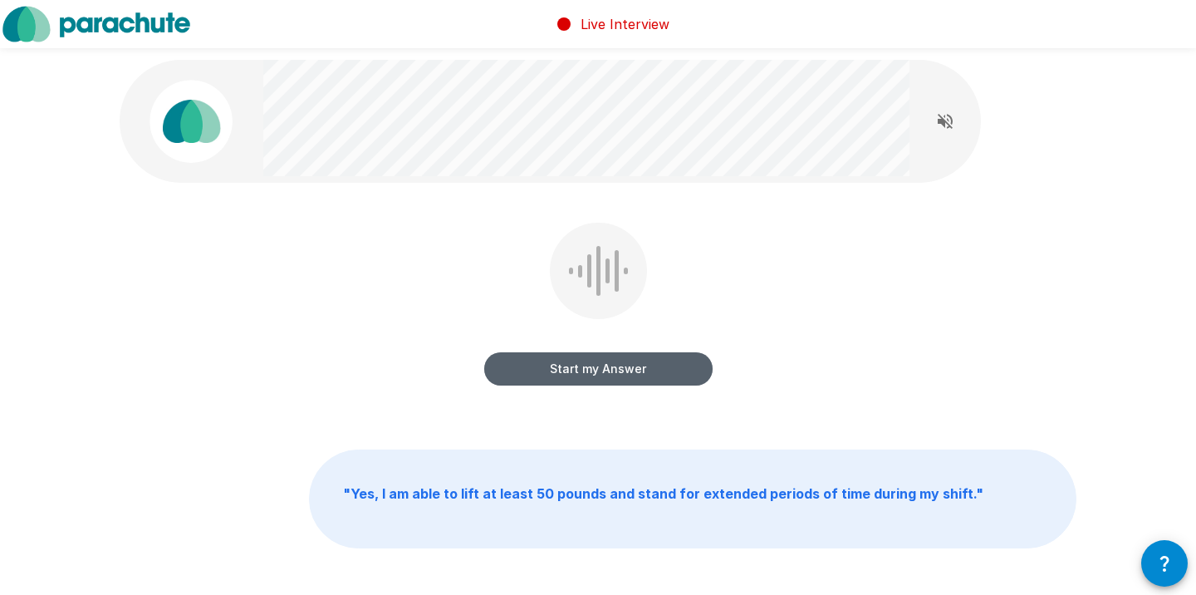
click at [592, 365] on button "Start my Answer" at bounding box center [598, 368] width 228 height 33
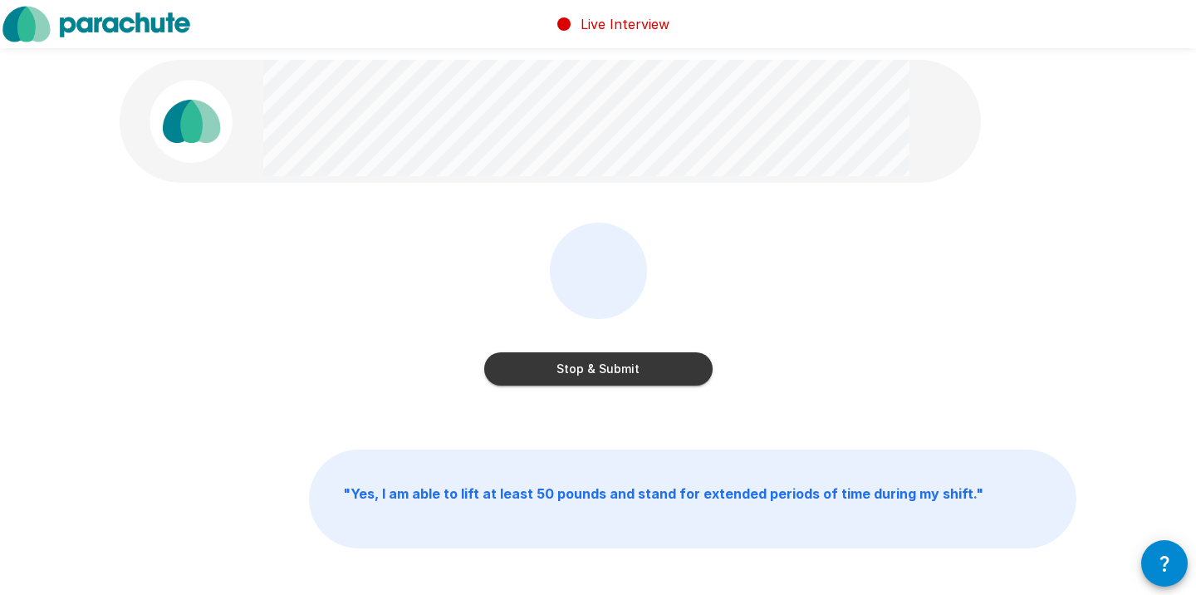
click at [592, 365] on button "Stop & Submit" at bounding box center [598, 368] width 228 height 33
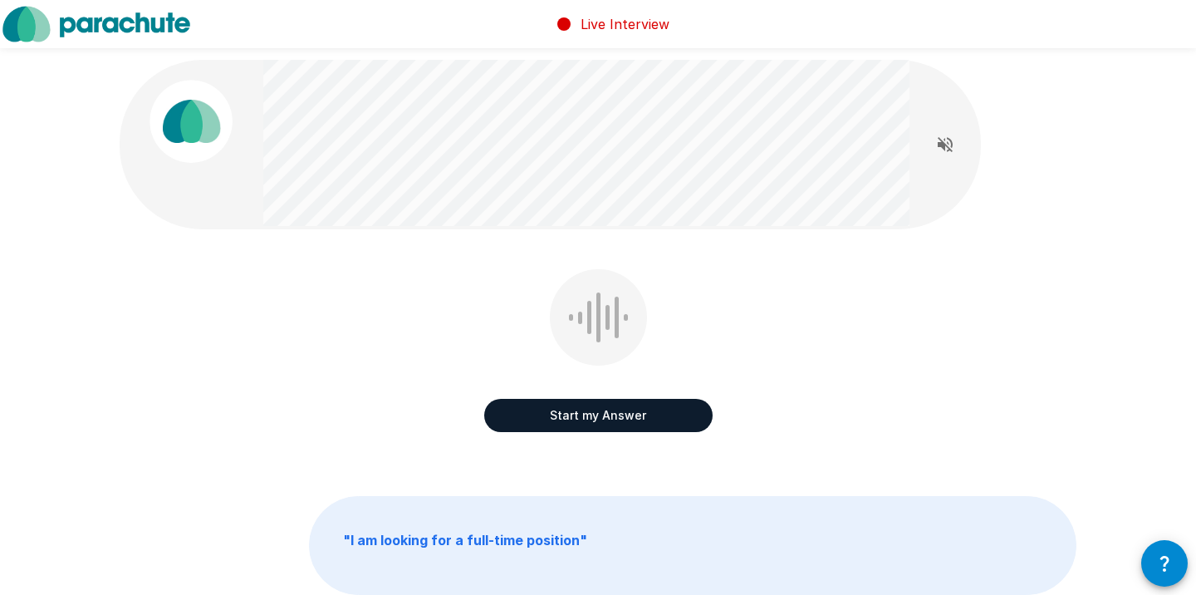
click at [590, 414] on button "Start my Answer" at bounding box center [598, 415] width 228 height 33
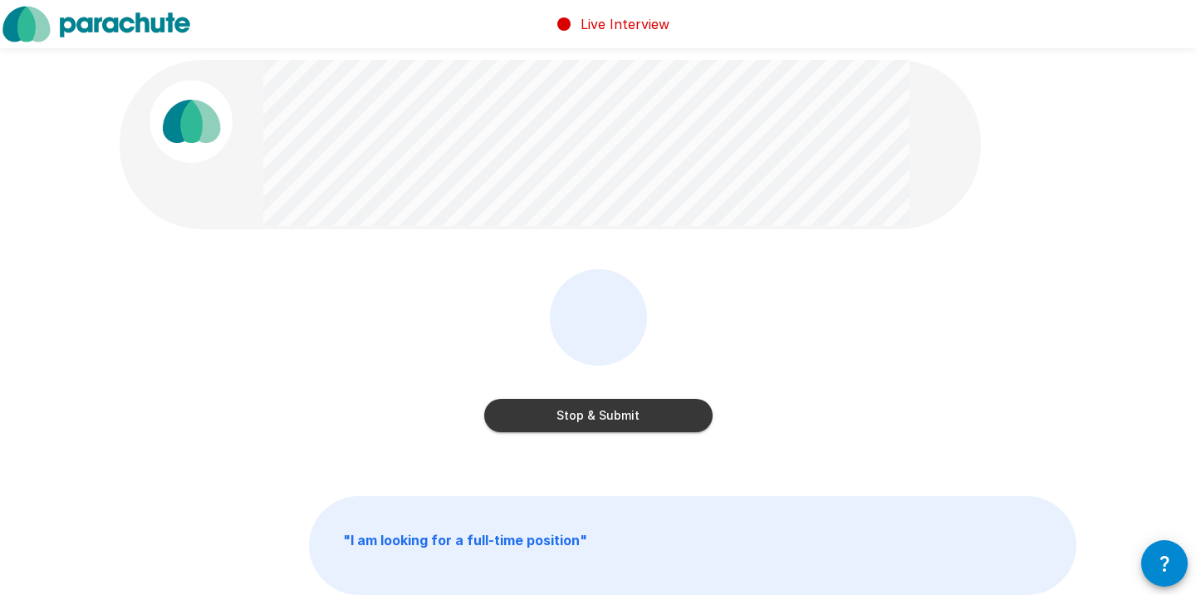
click at [590, 414] on button "Stop & Submit" at bounding box center [598, 415] width 228 height 33
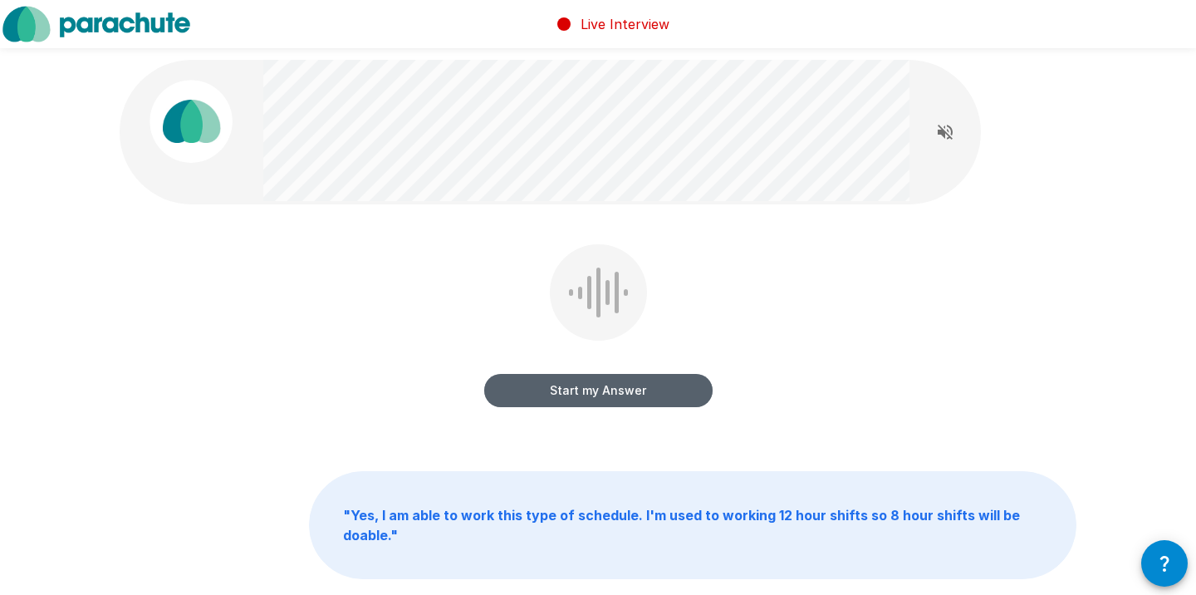
click at [596, 389] on button "Start my Answer" at bounding box center [598, 390] width 228 height 33
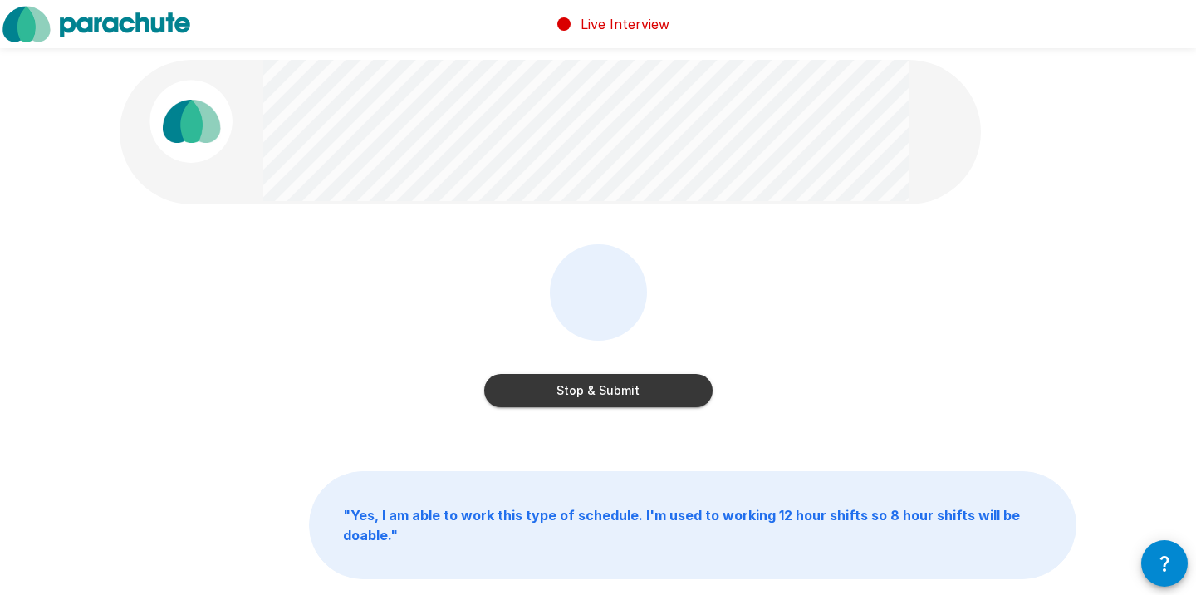
click at [596, 389] on button "Stop & Submit" at bounding box center [598, 390] width 228 height 33
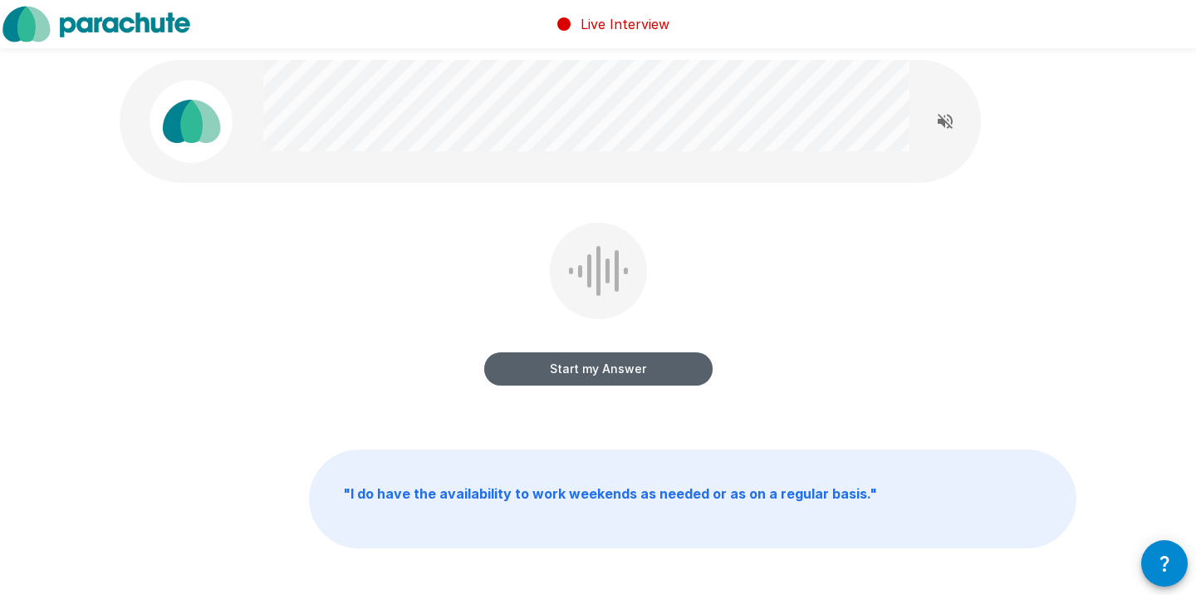
click at [598, 374] on button "Start my Answer" at bounding box center [598, 368] width 228 height 33
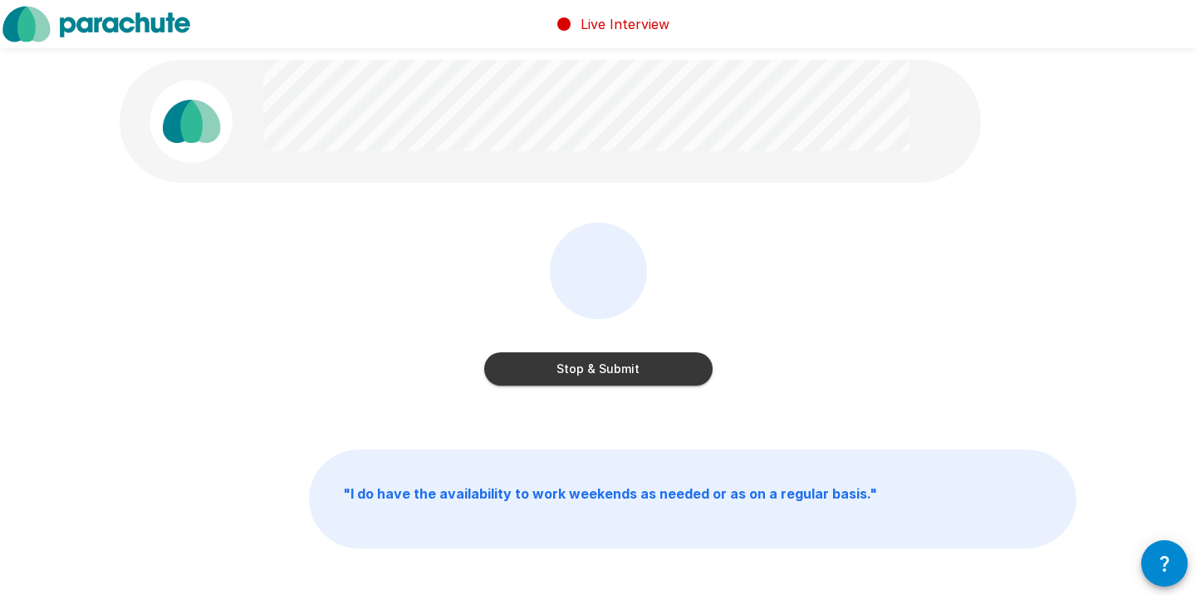
click at [598, 372] on button "Stop & Submit" at bounding box center [598, 368] width 228 height 33
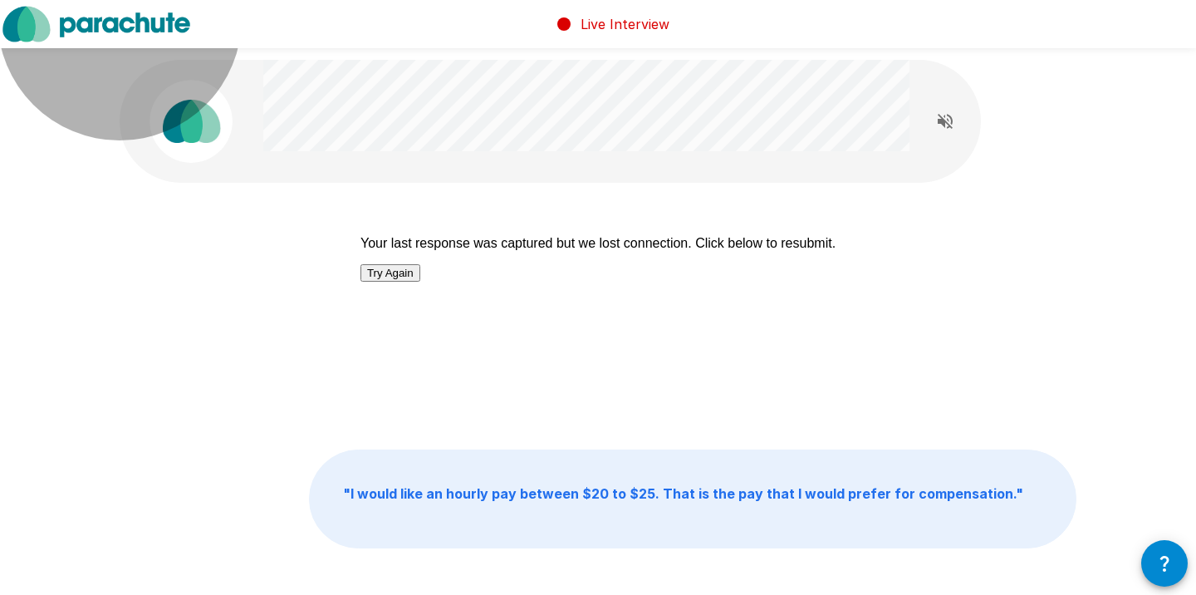
click at [420, 274] on button "Try Again" at bounding box center [390, 272] width 60 height 17
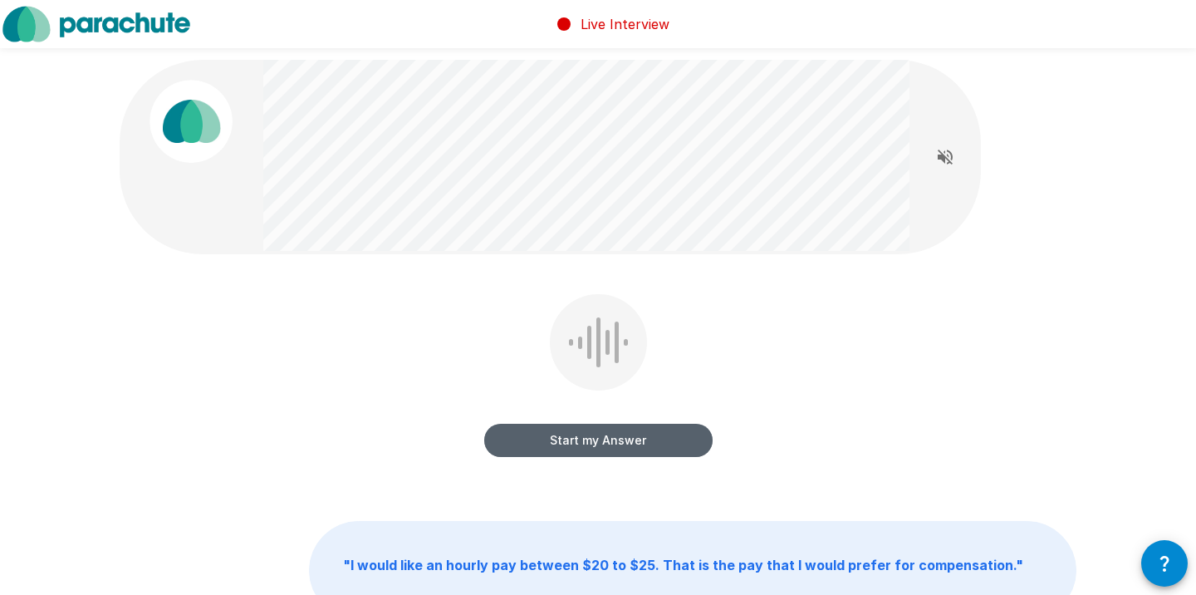
click at [608, 440] on button "Start my Answer" at bounding box center [598, 439] width 228 height 33
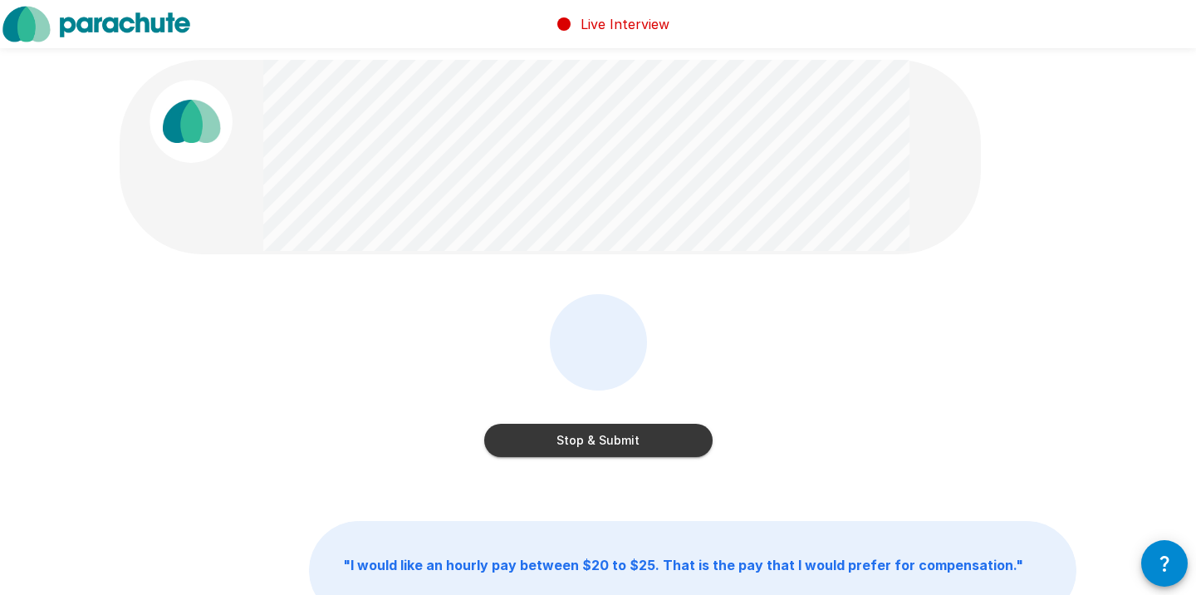
click at [608, 440] on button "Stop & Submit" at bounding box center [598, 439] width 228 height 33
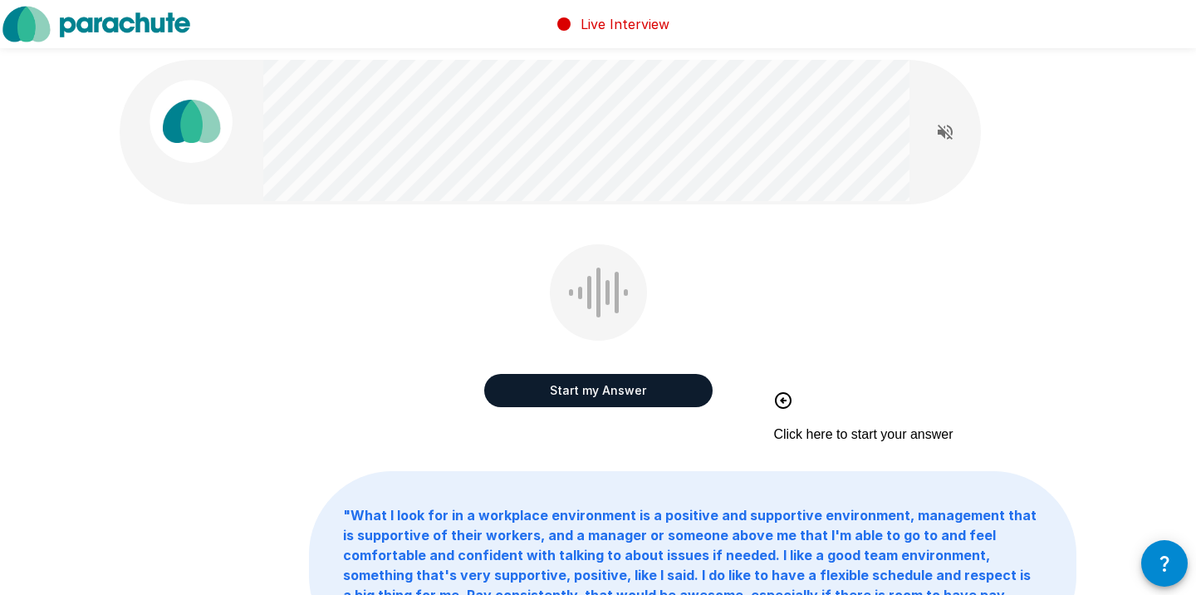
click at [594, 387] on button "Start my Answer" at bounding box center [598, 390] width 228 height 33
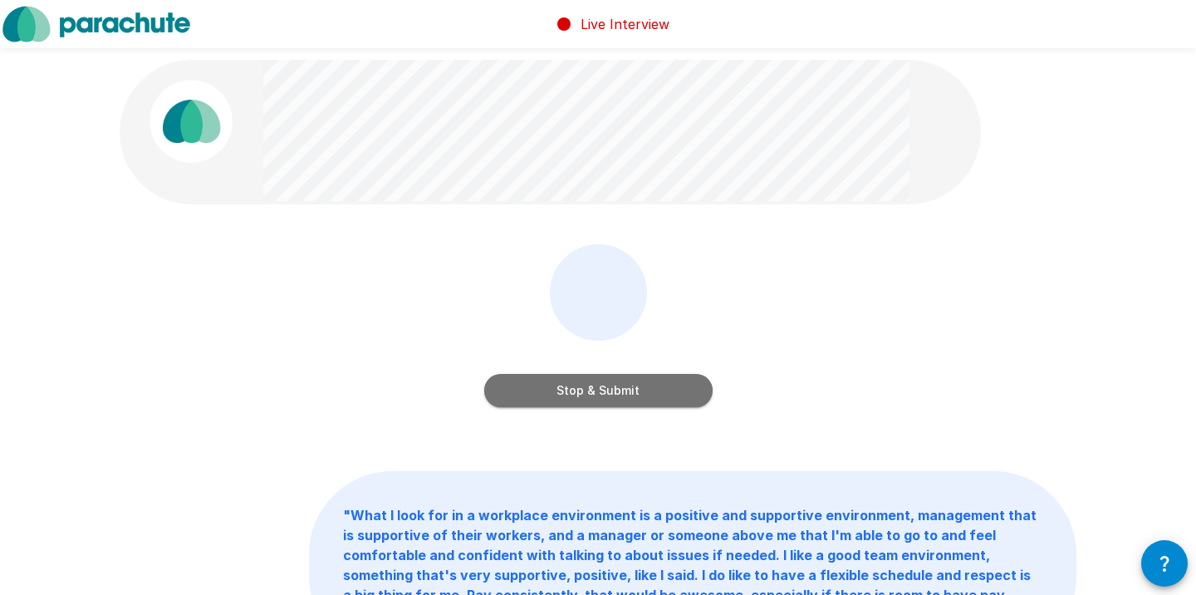
click at [594, 387] on button "Stop & Submit" at bounding box center [598, 390] width 228 height 33
